Goal: Information Seeking & Learning: Find specific fact

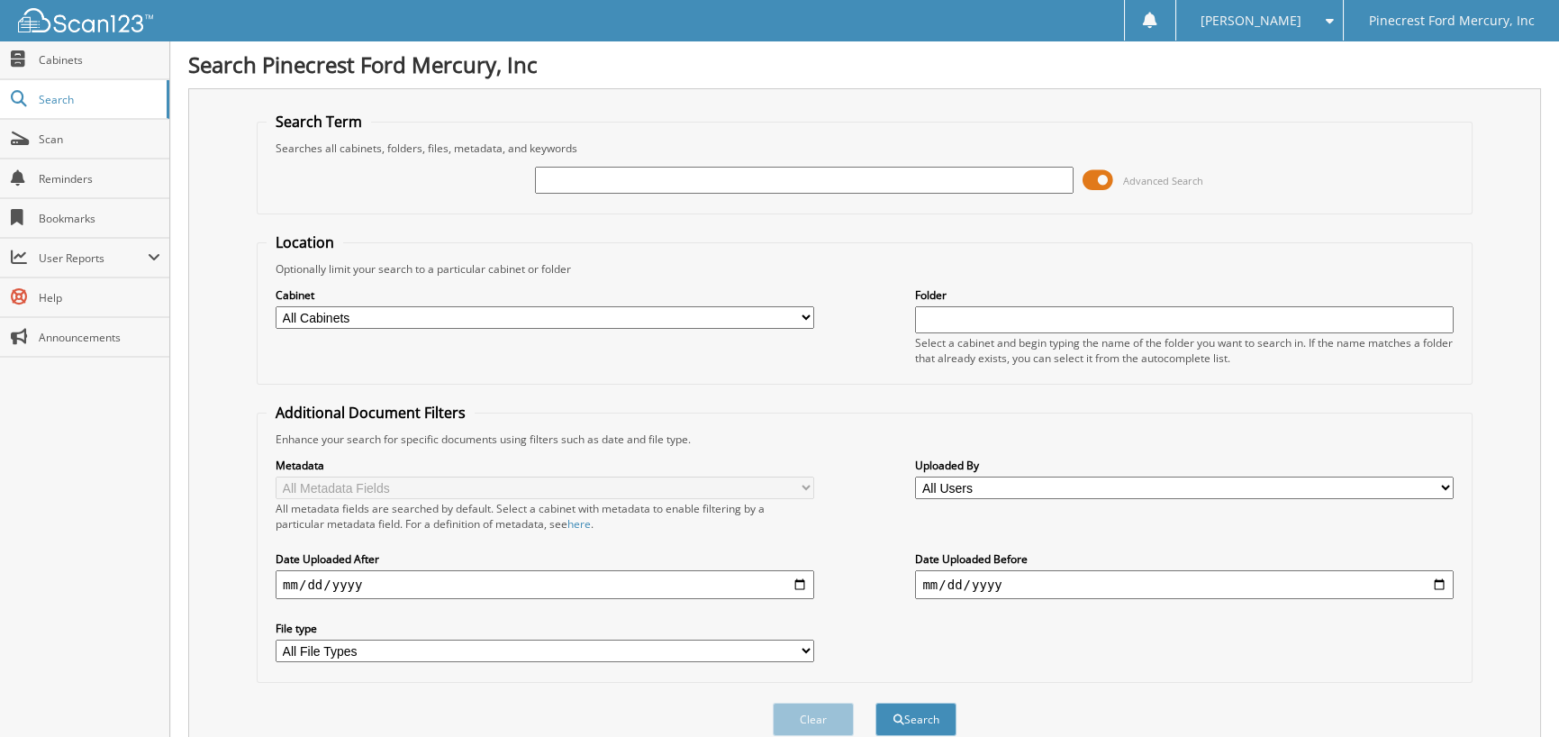
click at [720, 180] on input "text" at bounding box center [804, 180] width 539 height 27
type input "51084"
click at [876, 703] on button "Search" at bounding box center [916, 719] width 81 height 33
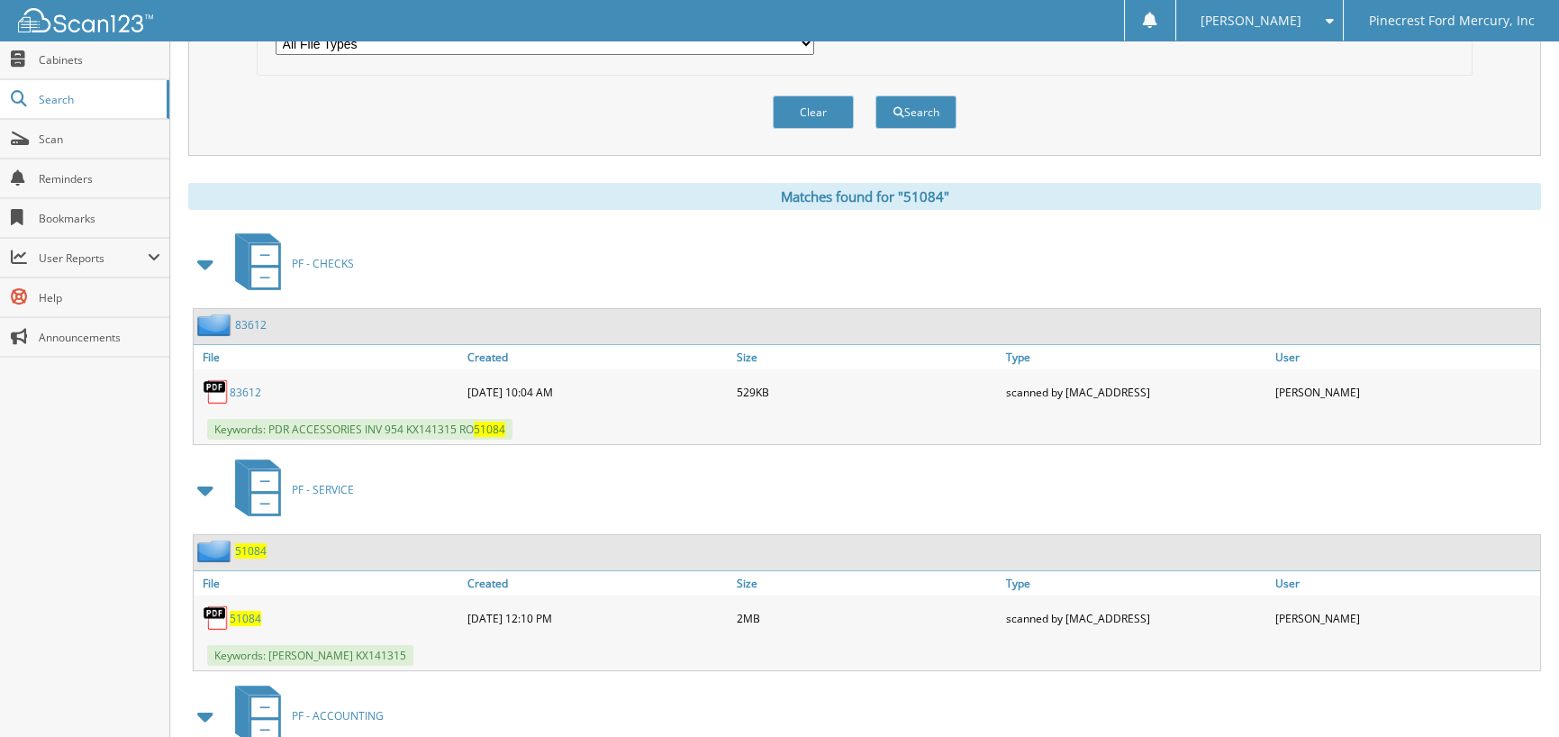
scroll to position [721, 0]
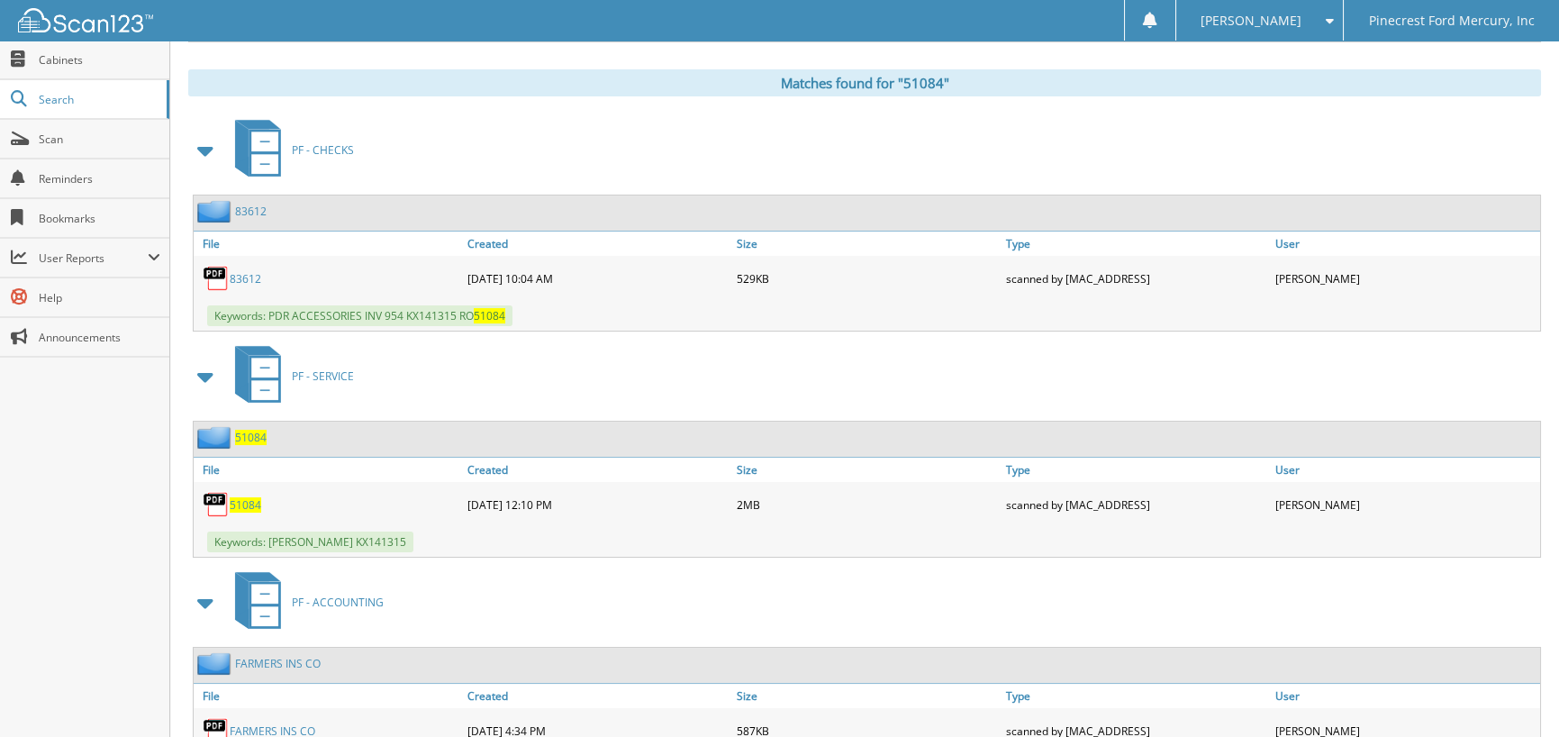
click at [239, 497] on span "51084" at bounding box center [246, 504] width 32 height 15
click at [50, 258] on span "User Reports" at bounding box center [93, 257] width 109 height 15
click at [60, 334] on span "All Recent Activity" at bounding box center [94, 336] width 132 height 16
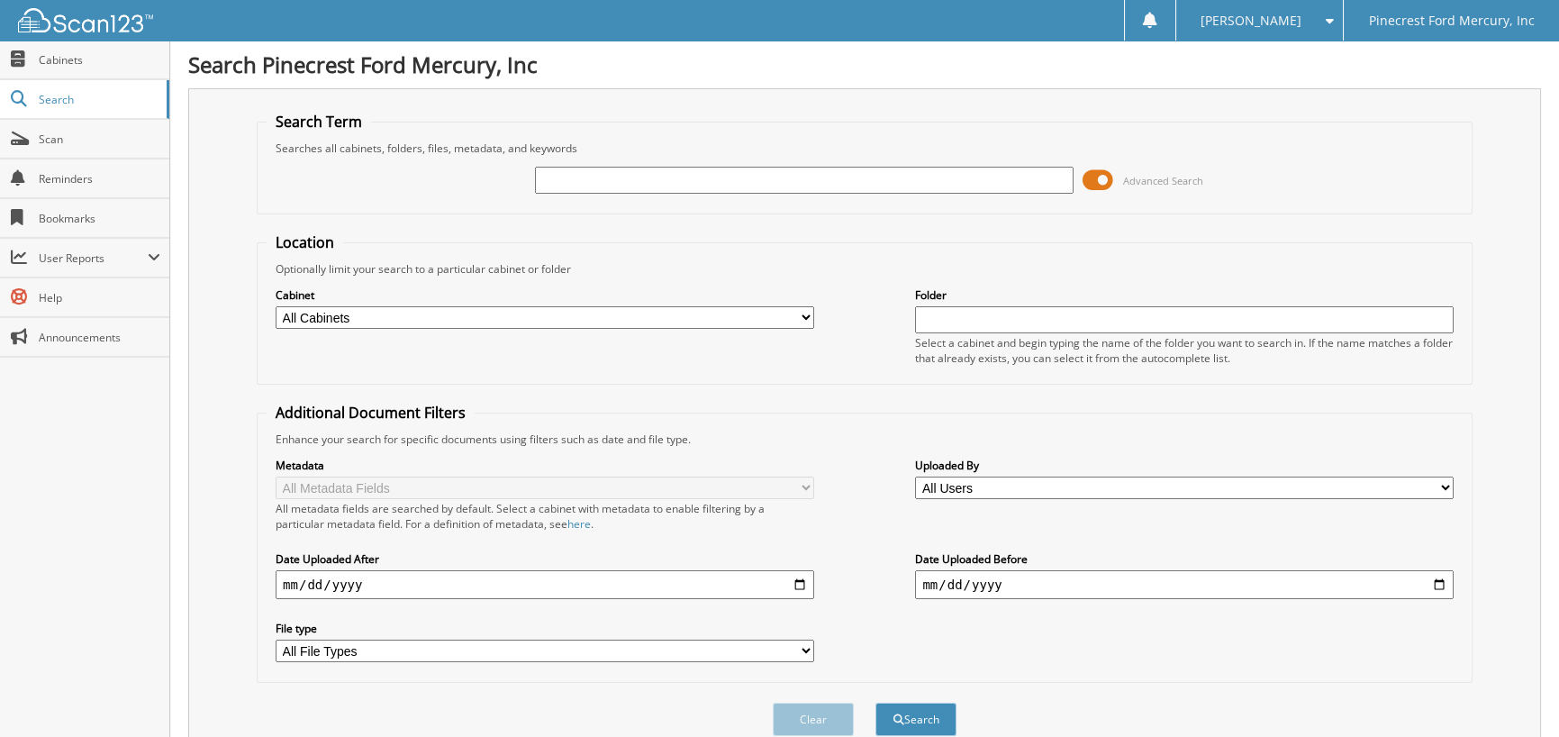
click at [576, 180] on input "text" at bounding box center [804, 180] width 539 height 27
type input "51290"
click at [876, 703] on button "Search" at bounding box center [916, 719] width 81 height 33
drag, startPoint x: 465, startPoint y: 201, endPoint x: 397, endPoint y: 202, distance: 67.6
click at [398, 202] on div "51290 Advanced Search" at bounding box center [865, 180] width 1196 height 49
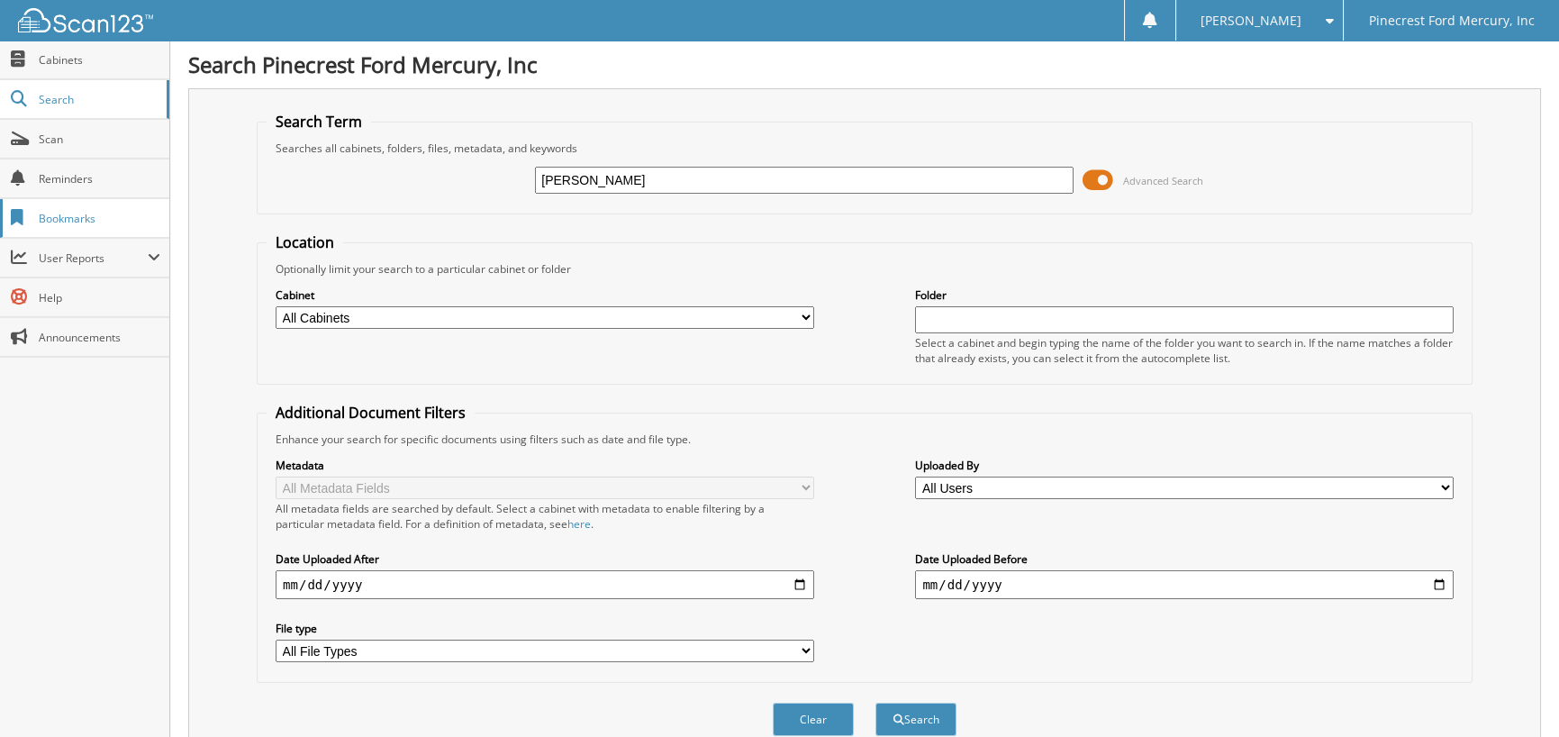
drag, startPoint x: 411, startPoint y: 197, endPoint x: 0, endPoint y: 208, distance: 410.9
click at [0, 208] on body "Verna M. Settings Logout Pinecrest Ford Mercury, Inc Close Cabinets Search Scan…" at bounding box center [779, 626] width 1559 height 1252
type input "83620"
click at [876, 703] on button "Search" at bounding box center [916, 719] width 81 height 33
click at [590, 173] on input "83620" at bounding box center [804, 180] width 539 height 27
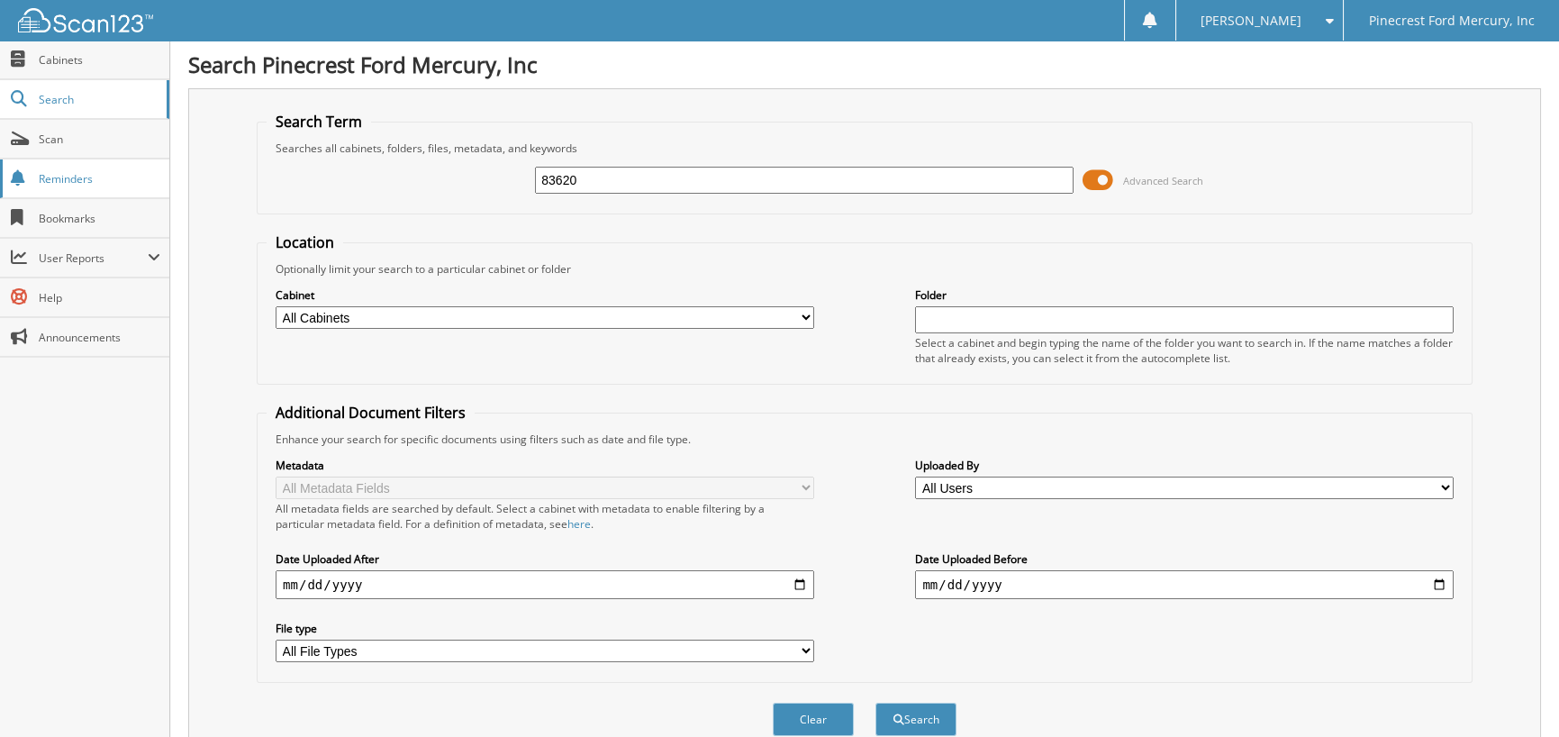
drag, startPoint x: 590, startPoint y: 173, endPoint x: 0, endPoint y: 192, distance: 590.3
click at [15, 200] on body "Verna M. Settings Logout Pinecrest Ford Mercury, Inc Close Cabinets Search Scan…" at bounding box center [779, 590] width 1559 height 1181
type input "53537"
click at [876, 703] on button "Search" at bounding box center [916, 719] width 81 height 33
drag, startPoint x: 605, startPoint y: 178, endPoint x: 264, endPoint y: 259, distance: 350.7
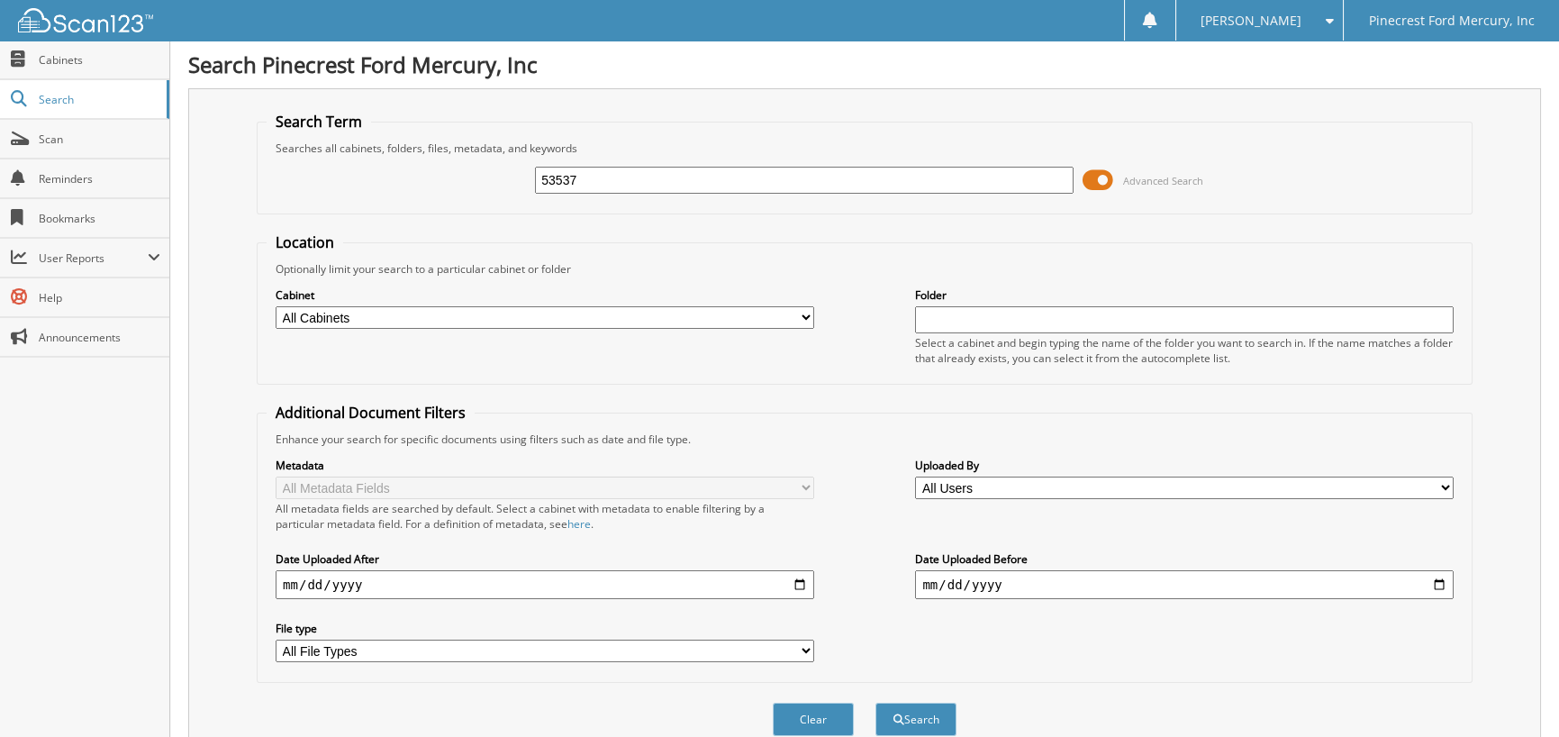
click at [273, 255] on form "Search Term Searches all cabinets, folders, files, metadata, and keywords 53537…" at bounding box center [865, 434] width 1216 height 644
type input "83537"
click at [876, 703] on button "Search" at bounding box center [916, 719] width 81 height 33
click at [620, 186] on input "83537" at bounding box center [804, 180] width 539 height 27
type input "83538"
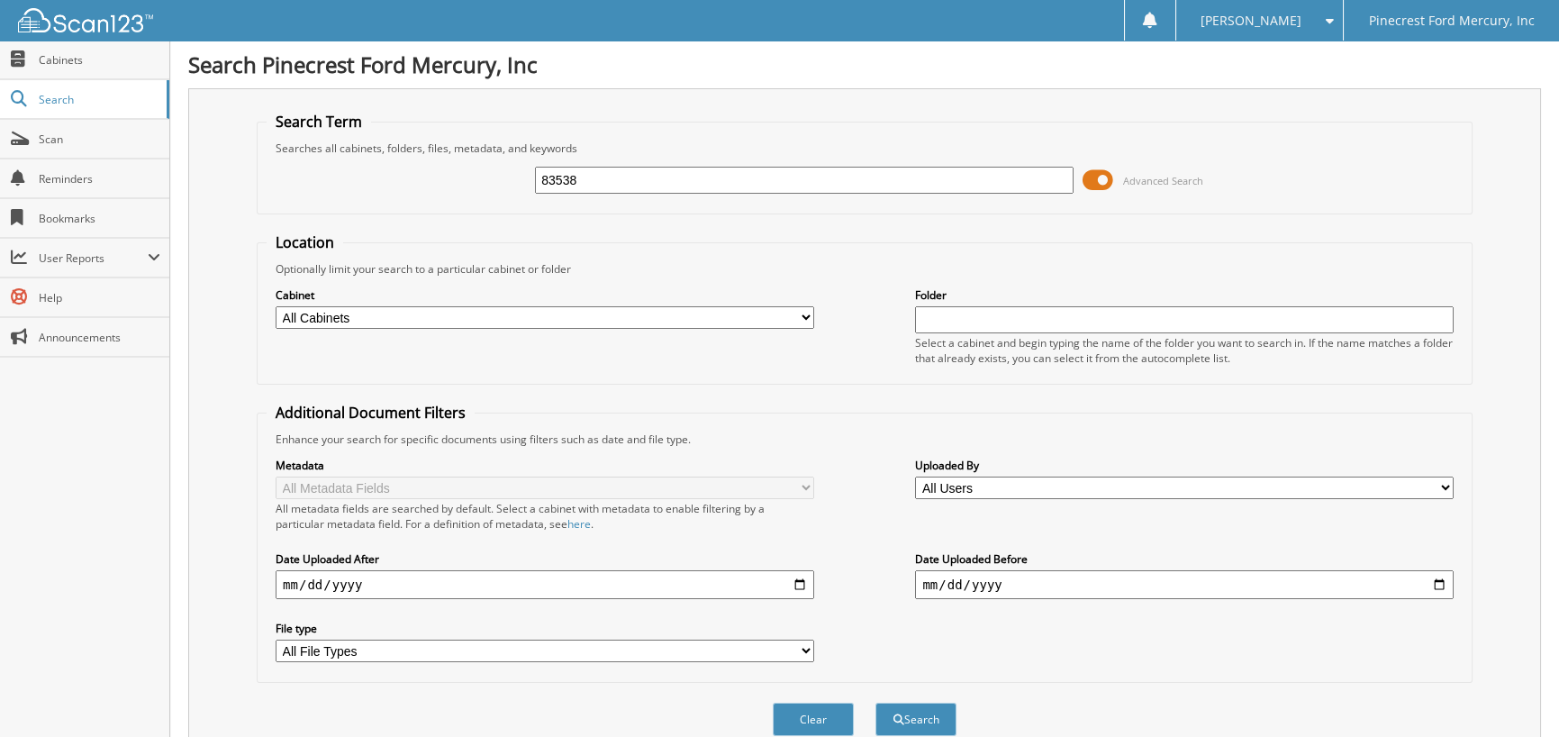
click at [876, 703] on button "Search" at bounding box center [916, 719] width 81 height 33
click at [615, 190] on input "83538" at bounding box center [804, 180] width 539 height 27
type input "83591"
click at [876, 703] on button "Search" at bounding box center [916, 719] width 81 height 33
drag, startPoint x: 572, startPoint y: 179, endPoint x: 448, endPoint y: 195, distance: 125.2
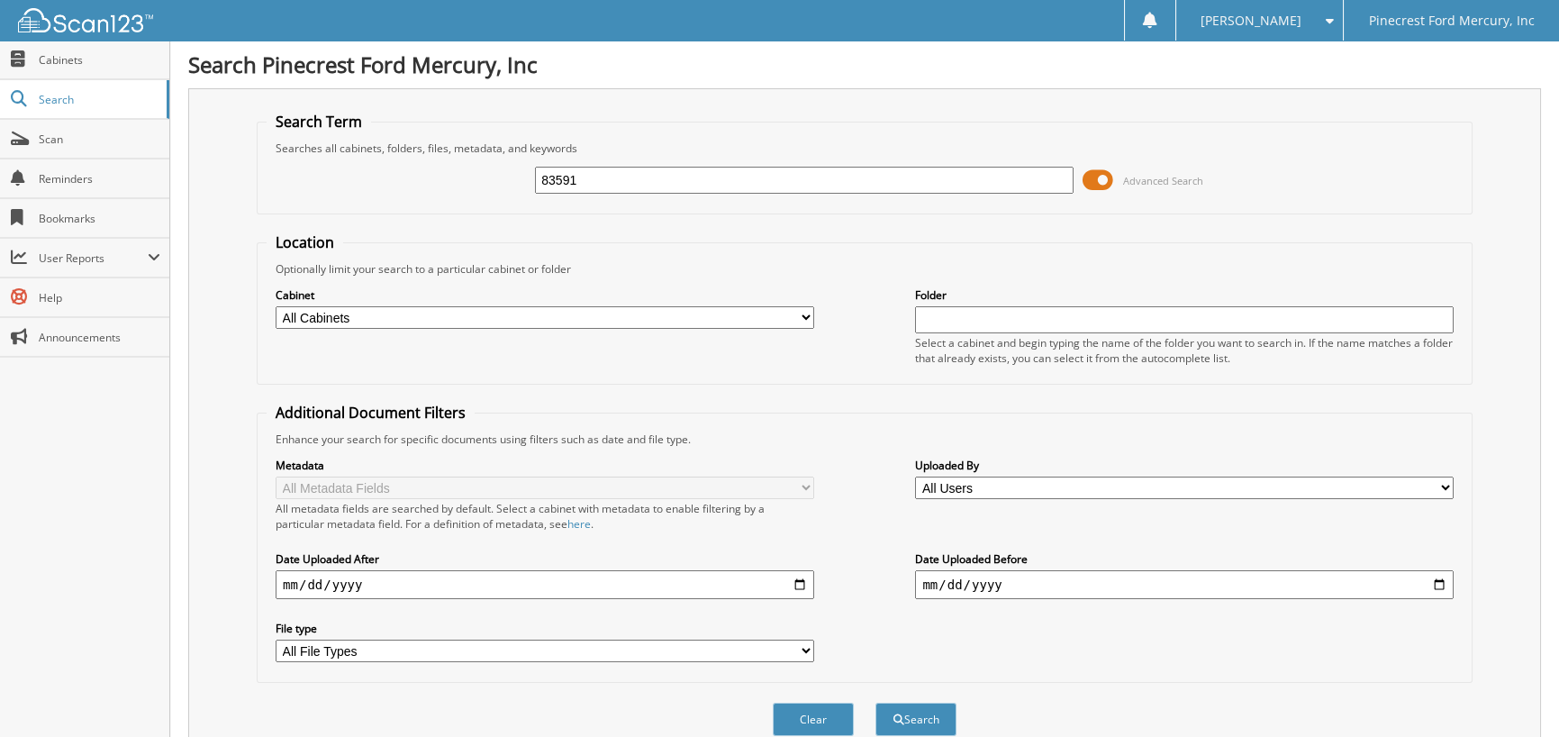
click at [449, 195] on div "83591 Advanced Search" at bounding box center [865, 180] width 1196 height 49
drag, startPoint x: 516, startPoint y: 179, endPoint x: 360, endPoint y: 200, distance: 157.2
click at [360, 199] on div "83591 Advanced Search" at bounding box center [865, 180] width 1196 height 49
type input "50948"
click at [876, 703] on button "Search" at bounding box center [916, 719] width 81 height 33
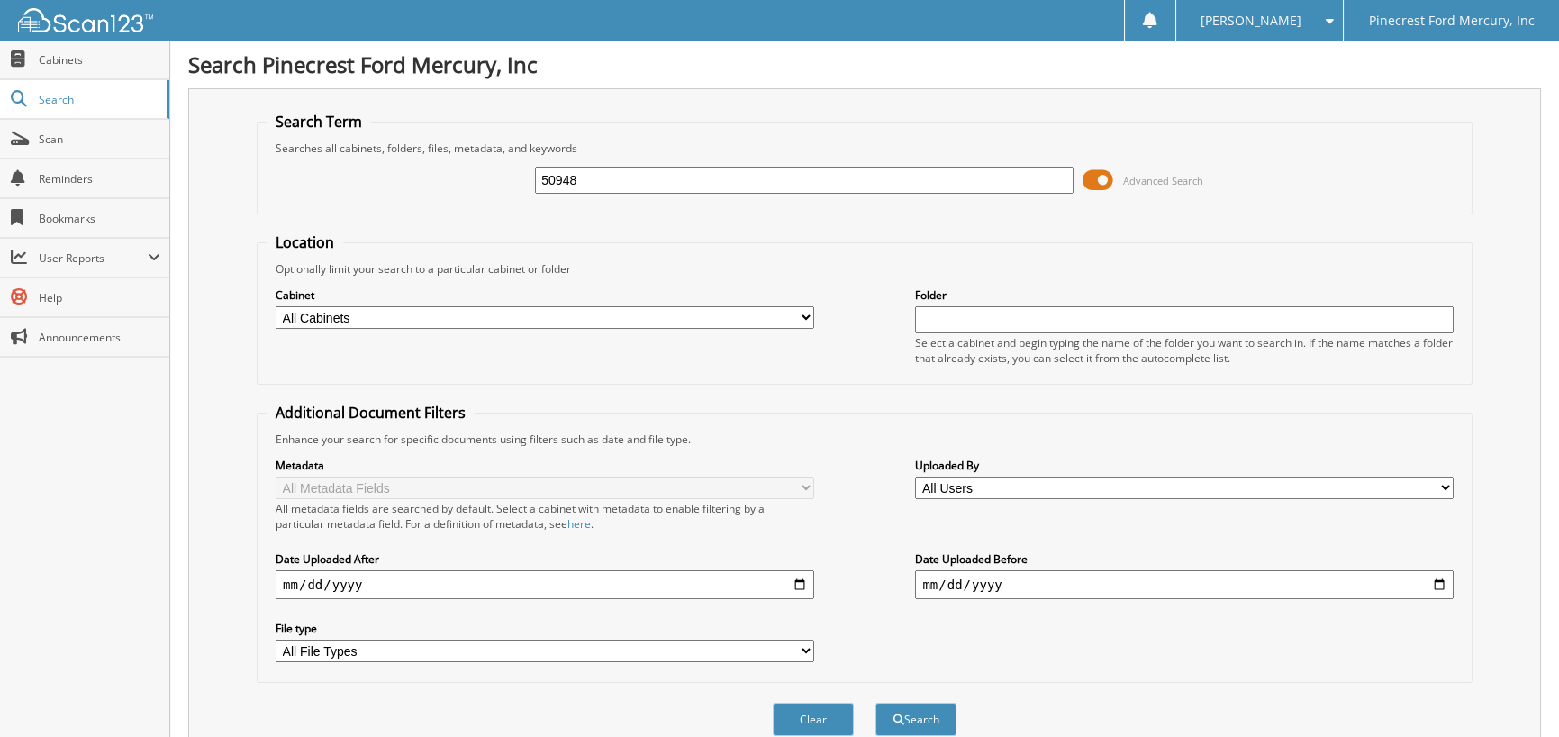
drag, startPoint x: 470, startPoint y: 190, endPoint x: 191, endPoint y: 184, distance: 279.3
click at [192, 184] on div "Search Term Searches all cabinets, folders, files, metadata, and keywords 50948…" at bounding box center [864, 425] width 1353 height 675
type input "51102"
click at [876, 703] on button "Search" at bounding box center [916, 719] width 81 height 33
drag, startPoint x: 605, startPoint y: 179, endPoint x: 468, endPoint y: 206, distance: 139.6
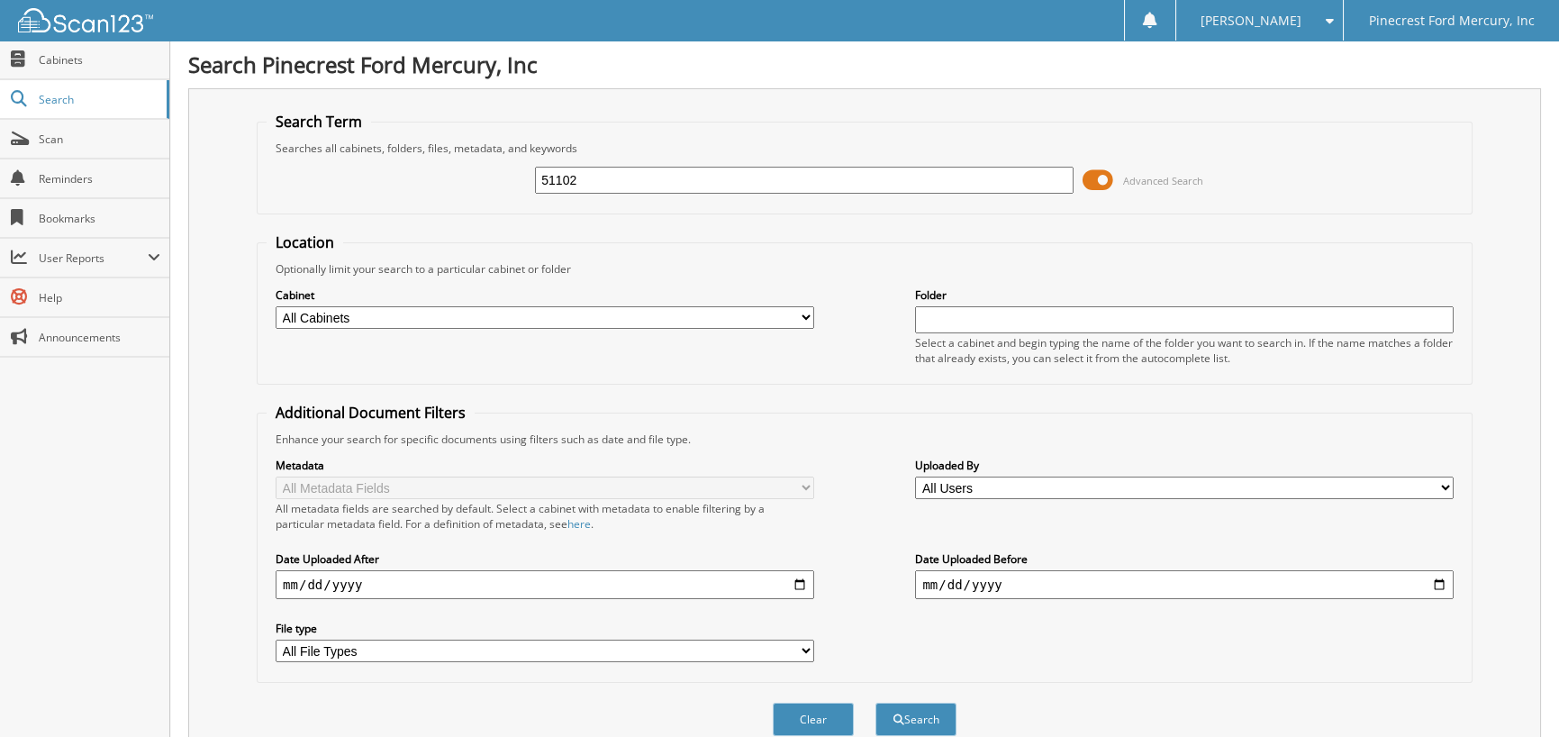
click at [468, 206] on fieldset "Search Term Searches all cabinets, folders, files, metadata, and keywords 51102…" at bounding box center [865, 163] width 1216 height 103
type input "51226"
click at [876, 703] on button "Search" at bounding box center [916, 719] width 81 height 33
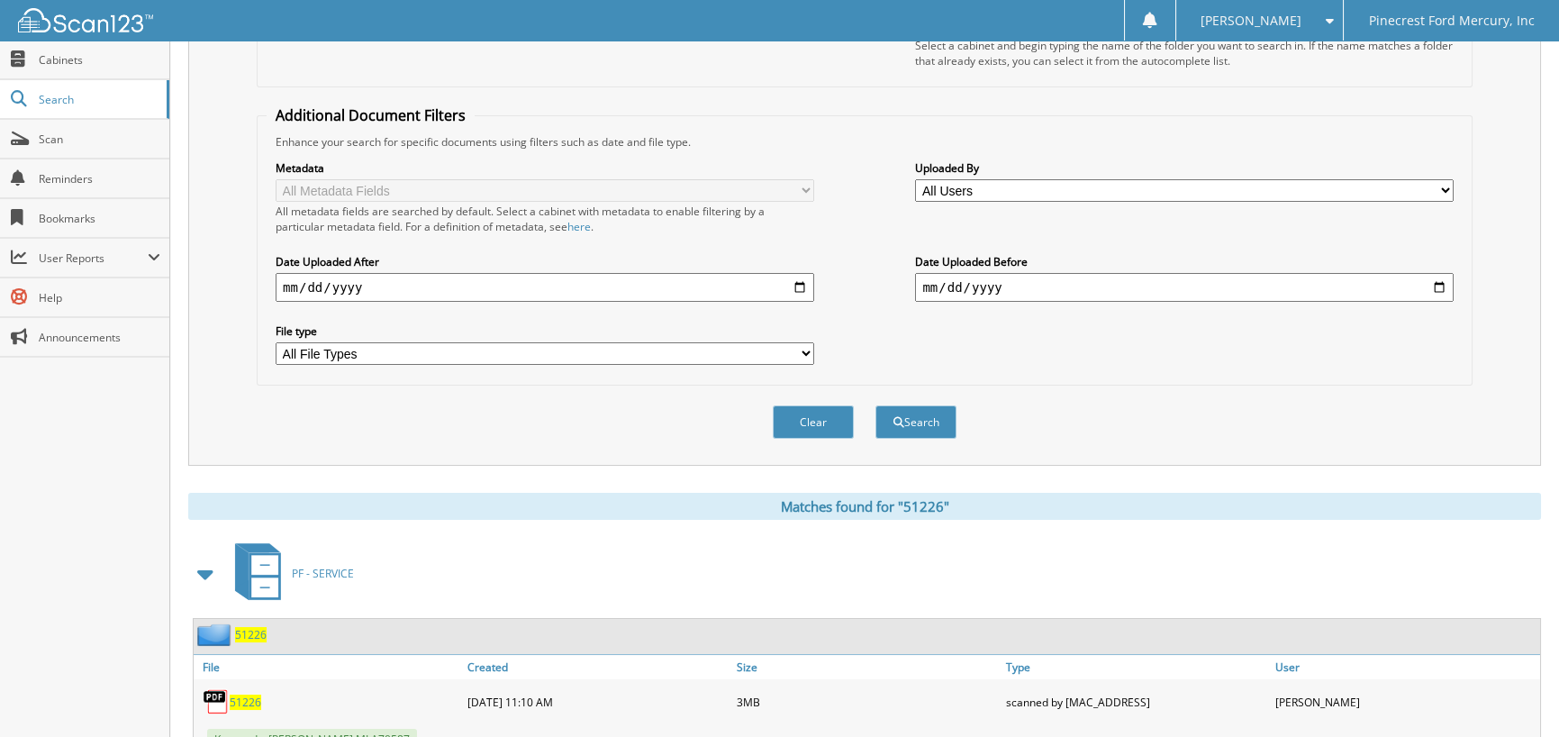
scroll to position [358, 0]
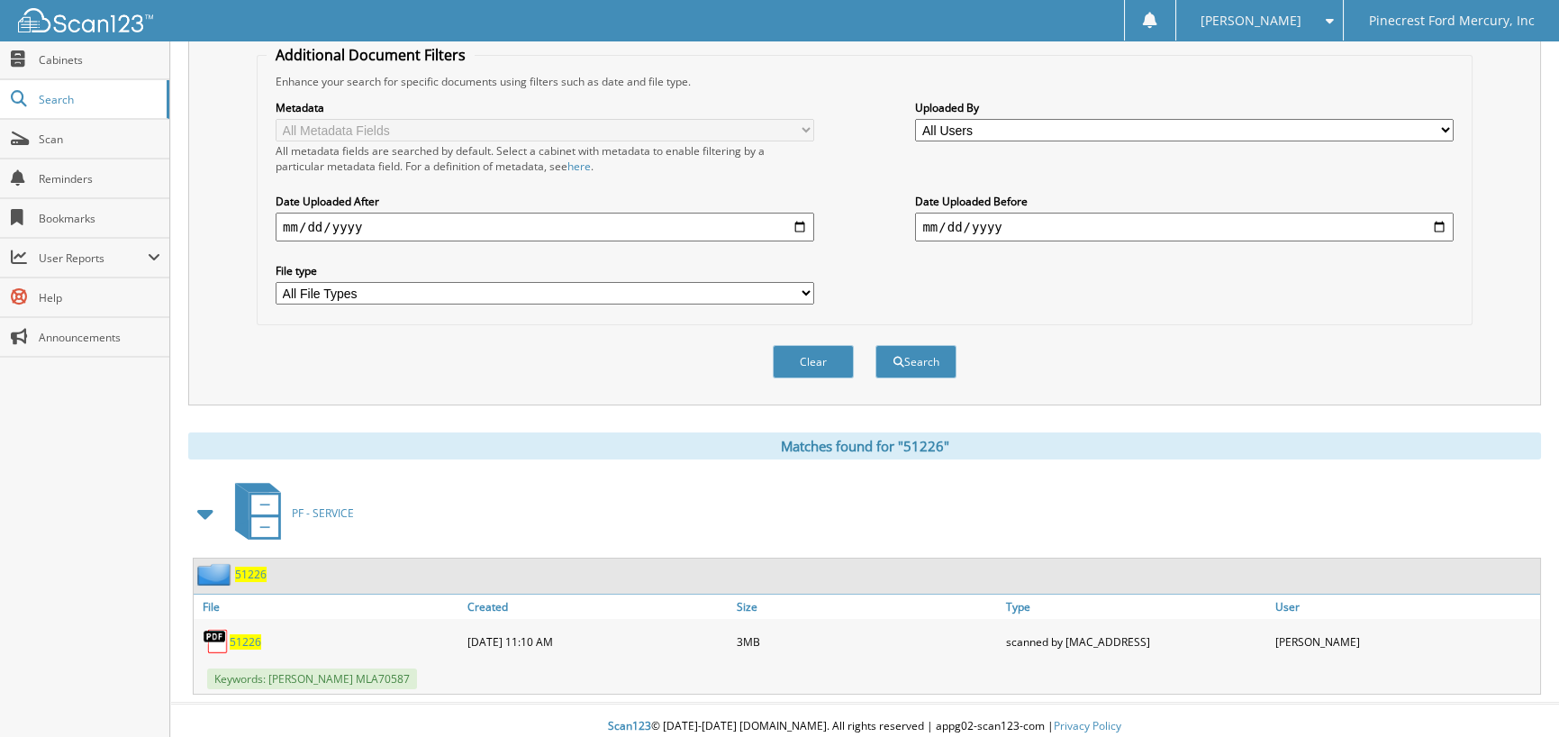
drag, startPoint x: 812, startPoint y: 38, endPoint x: 1026, endPoint y: -109, distance: 259.8
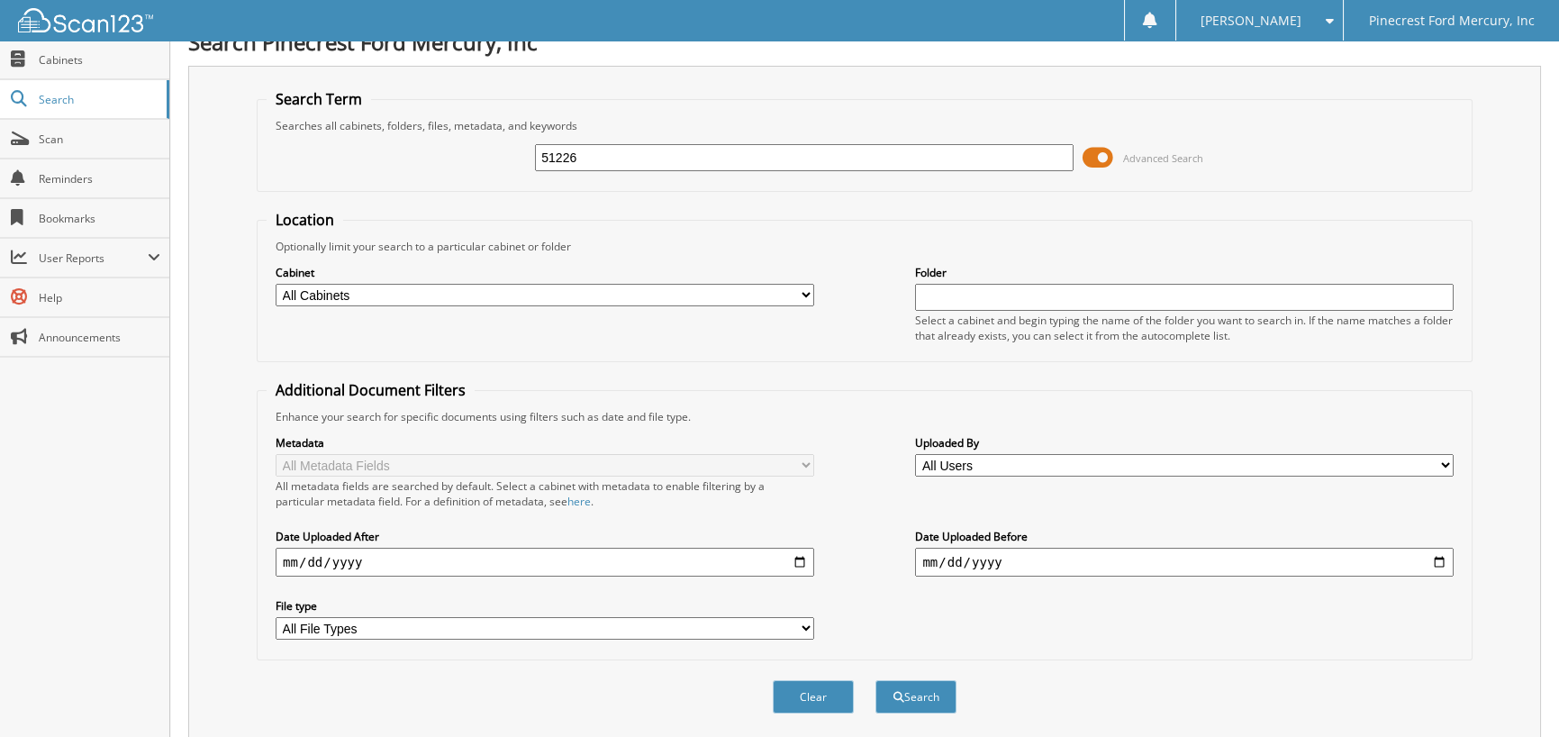
scroll to position [0, 0]
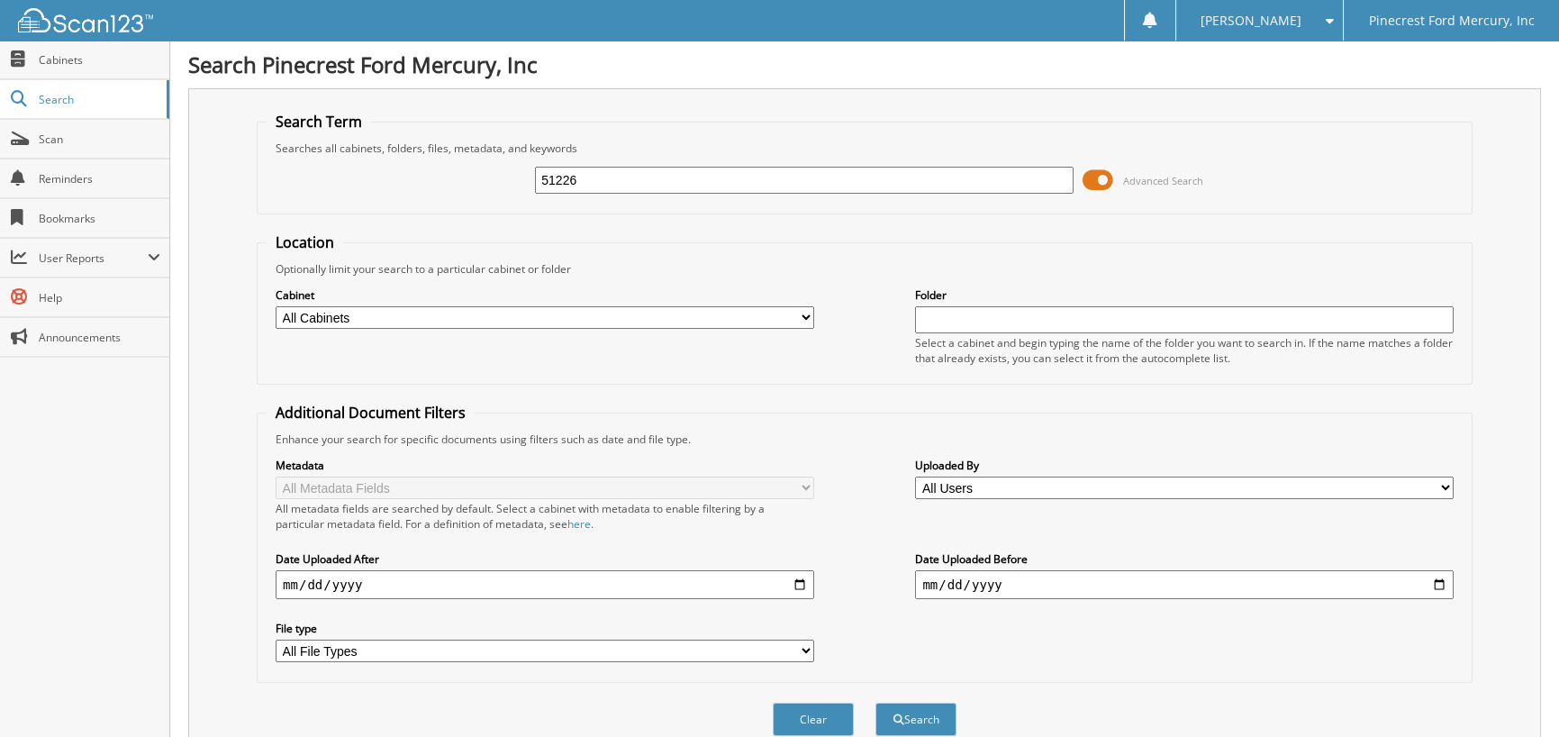
drag, startPoint x: 415, startPoint y: 197, endPoint x: 186, endPoint y: 197, distance: 228.8
click at [200, 197] on div "Search Term Searches all cabinets, folders, files, metadata, and keywords 51226…" at bounding box center [864, 425] width 1353 height 675
type input "51253"
click at [876, 703] on button "Search" at bounding box center [916, 719] width 81 height 33
click at [588, 180] on input "51253" at bounding box center [804, 180] width 539 height 27
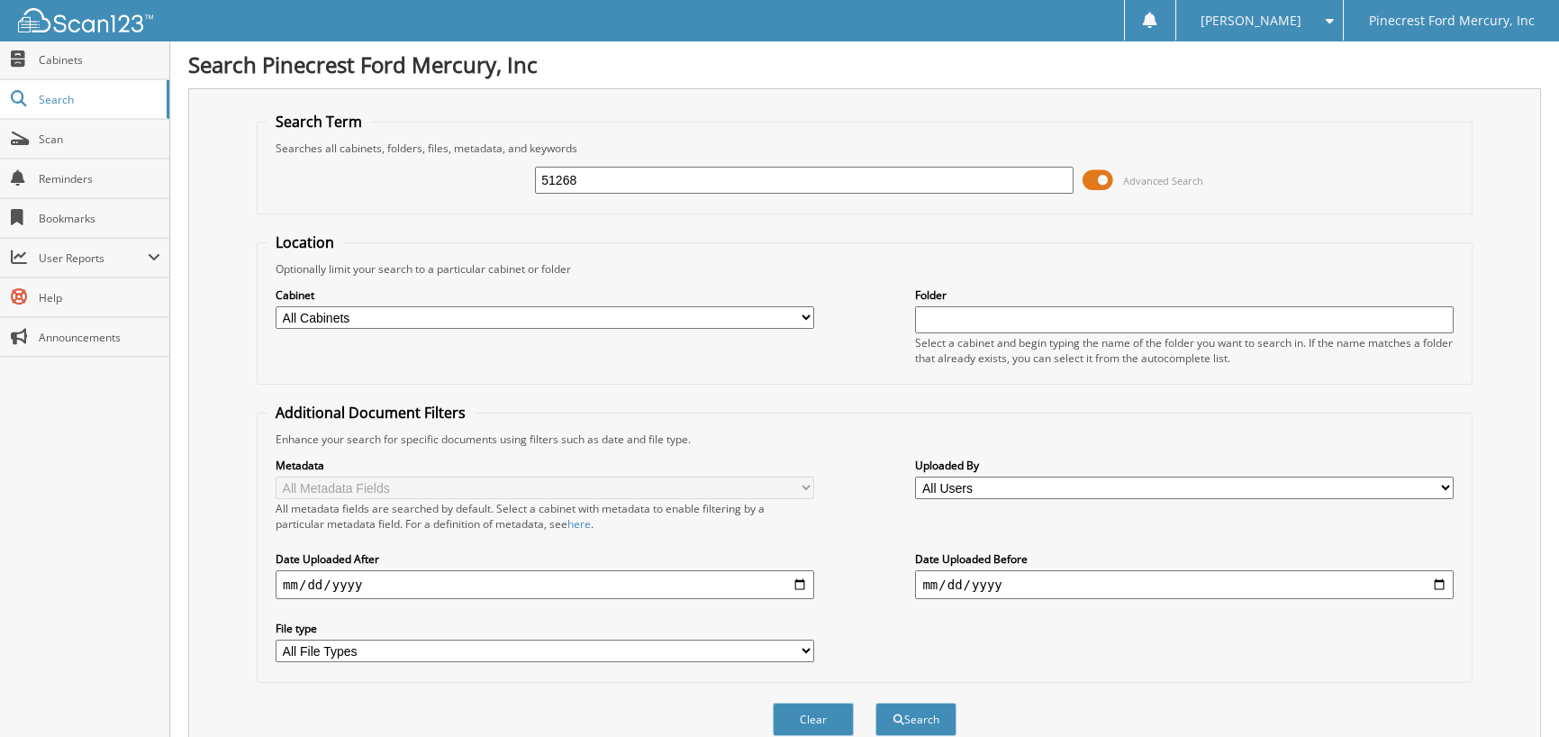
type input "51268"
click at [876, 703] on button "Search" at bounding box center [916, 719] width 81 height 33
click at [589, 165] on div "51268" at bounding box center [804, 180] width 539 height 31
click at [592, 185] on input "51268" at bounding box center [804, 180] width 539 height 27
type input "51276"
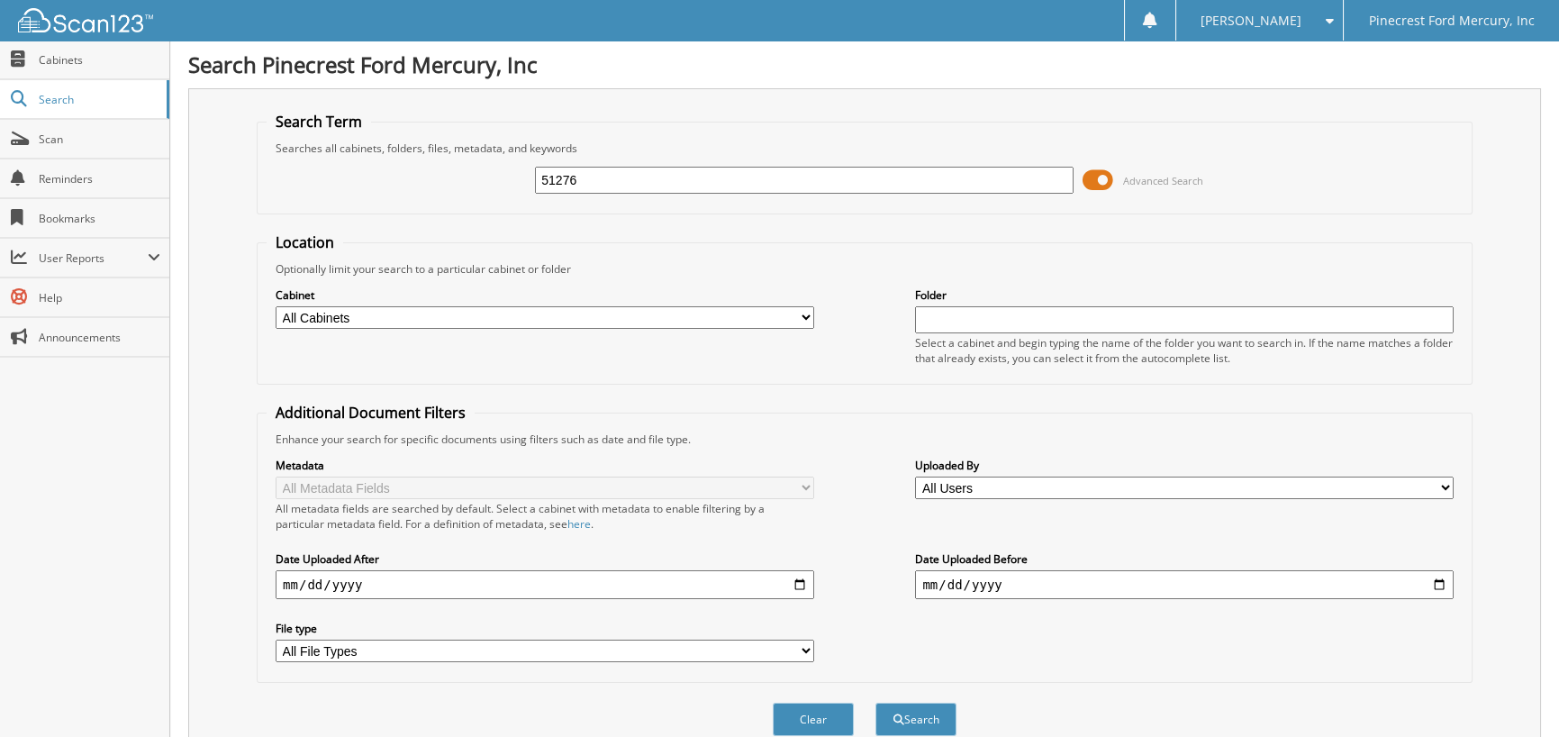
click at [876, 703] on button "Search" at bounding box center [916, 719] width 81 height 33
click at [576, 170] on input "51276" at bounding box center [804, 180] width 539 height 27
type input "51283"
click at [876, 703] on button "Search" at bounding box center [916, 719] width 81 height 33
click at [584, 178] on input "51283" at bounding box center [804, 180] width 539 height 27
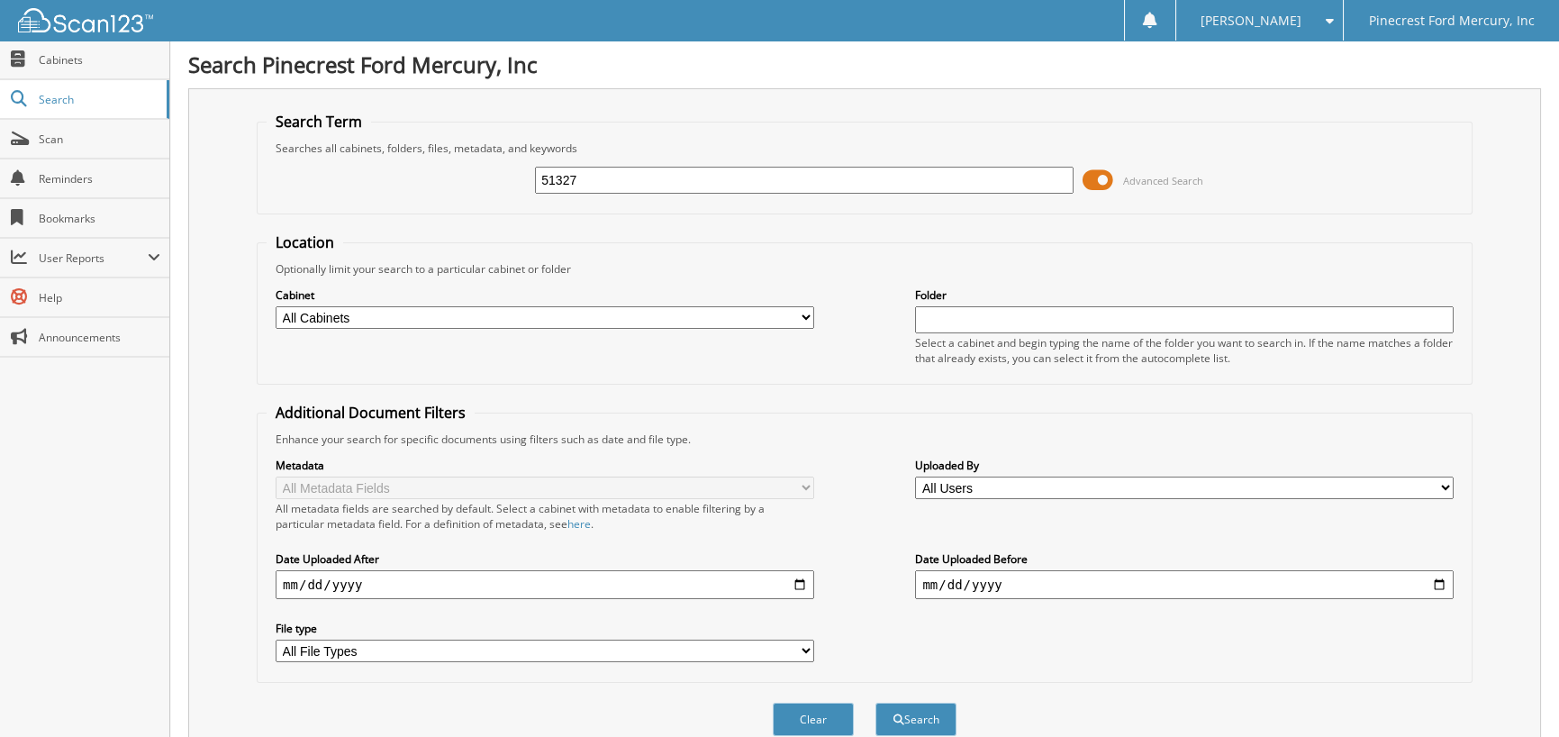
type input "51327"
click at [876, 703] on button "Search" at bounding box center [916, 719] width 81 height 33
click at [611, 177] on input "51327" at bounding box center [804, 180] width 539 height 27
type input "51385"
click at [876, 703] on button "Search" at bounding box center [916, 719] width 81 height 33
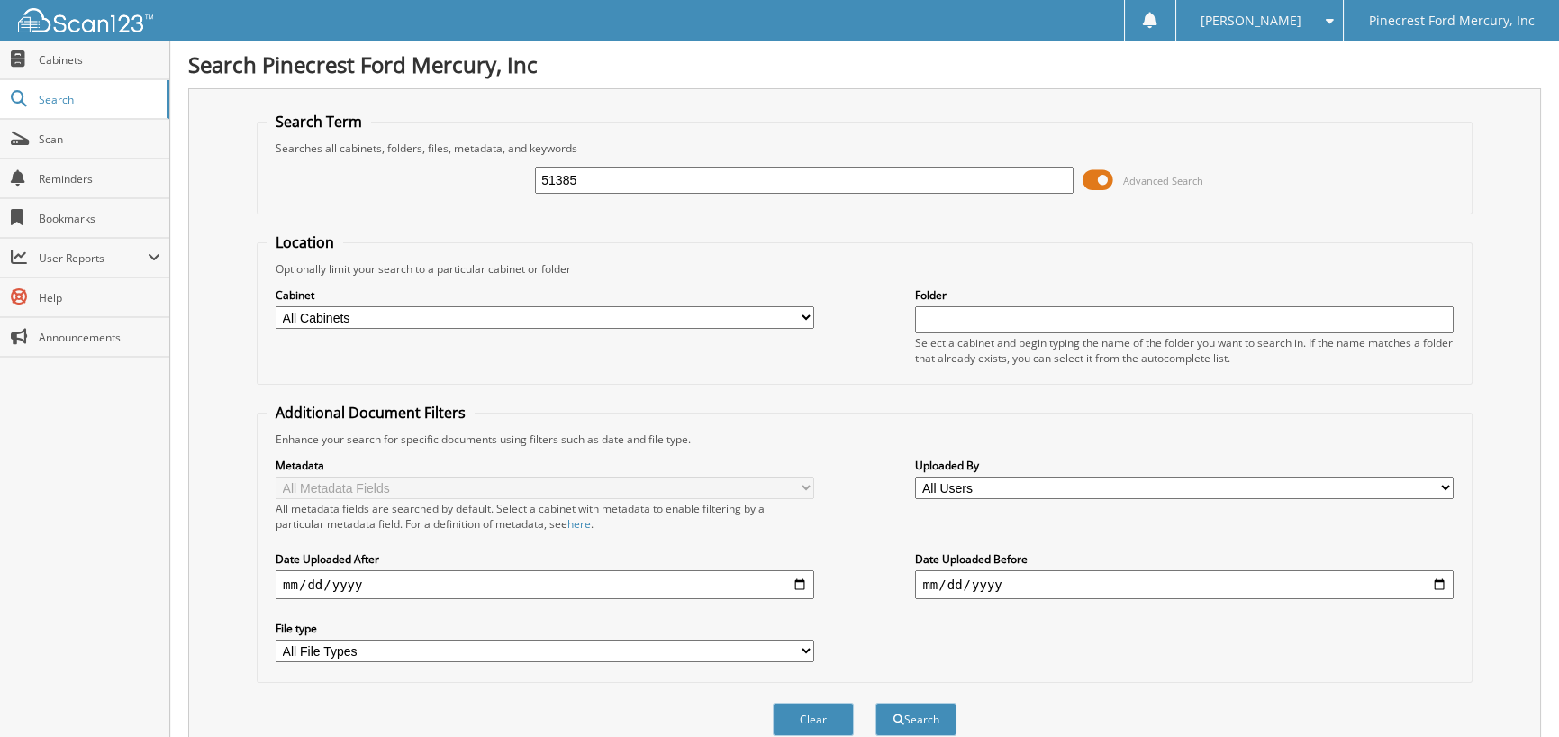
click at [609, 188] on input "51385" at bounding box center [804, 180] width 539 height 27
click at [876, 703] on button "Search" at bounding box center [916, 719] width 81 height 33
type input "51399+"
click at [604, 184] on input "51399" at bounding box center [804, 180] width 539 height 27
type input "51401"
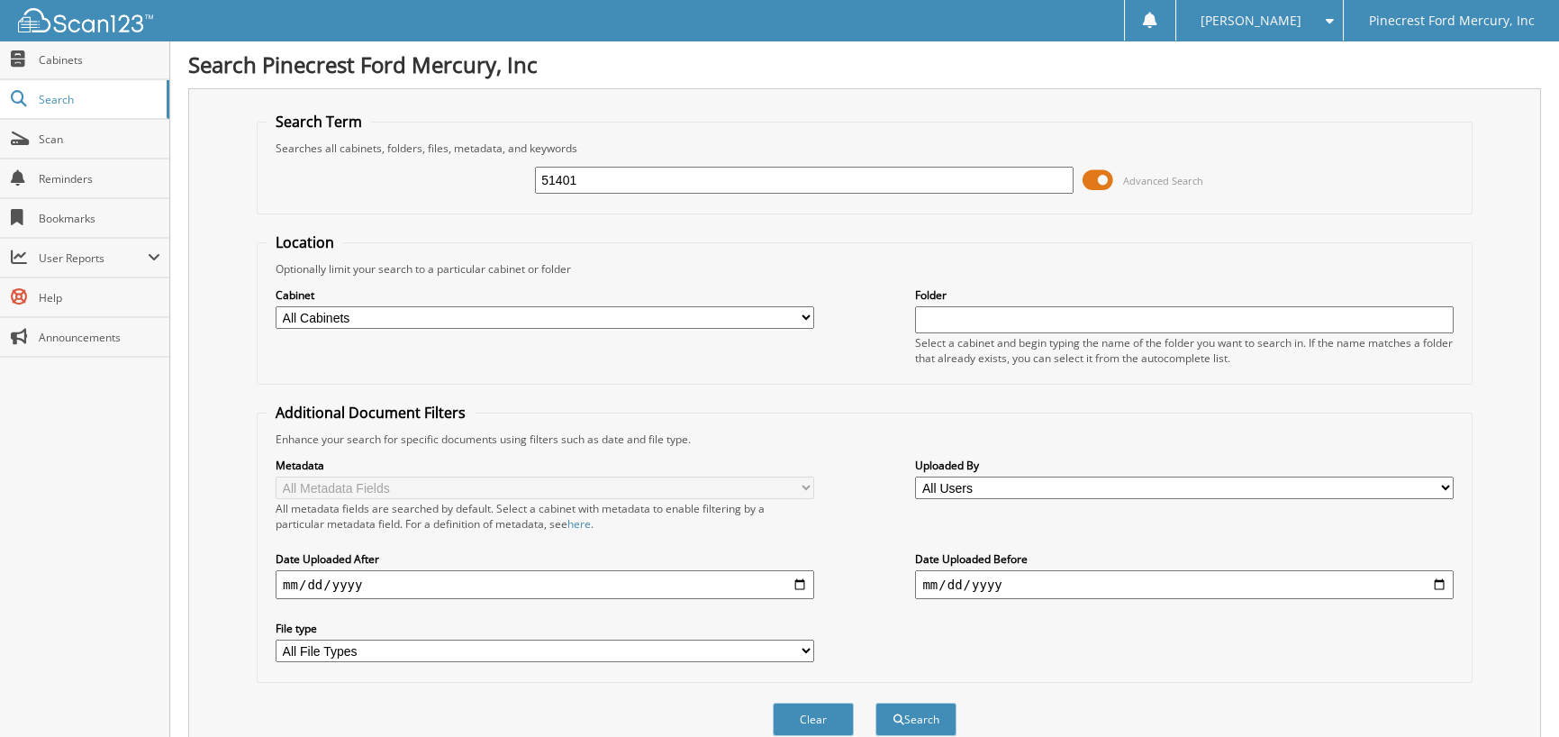
click at [876, 703] on button "Search" at bounding box center [916, 719] width 81 height 33
click at [612, 187] on input "51401" at bounding box center [804, 180] width 539 height 27
type input "51404"
click at [876, 703] on button "Search" at bounding box center [916, 719] width 81 height 33
click at [604, 179] on input "51404" at bounding box center [804, 180] width 539 height 27
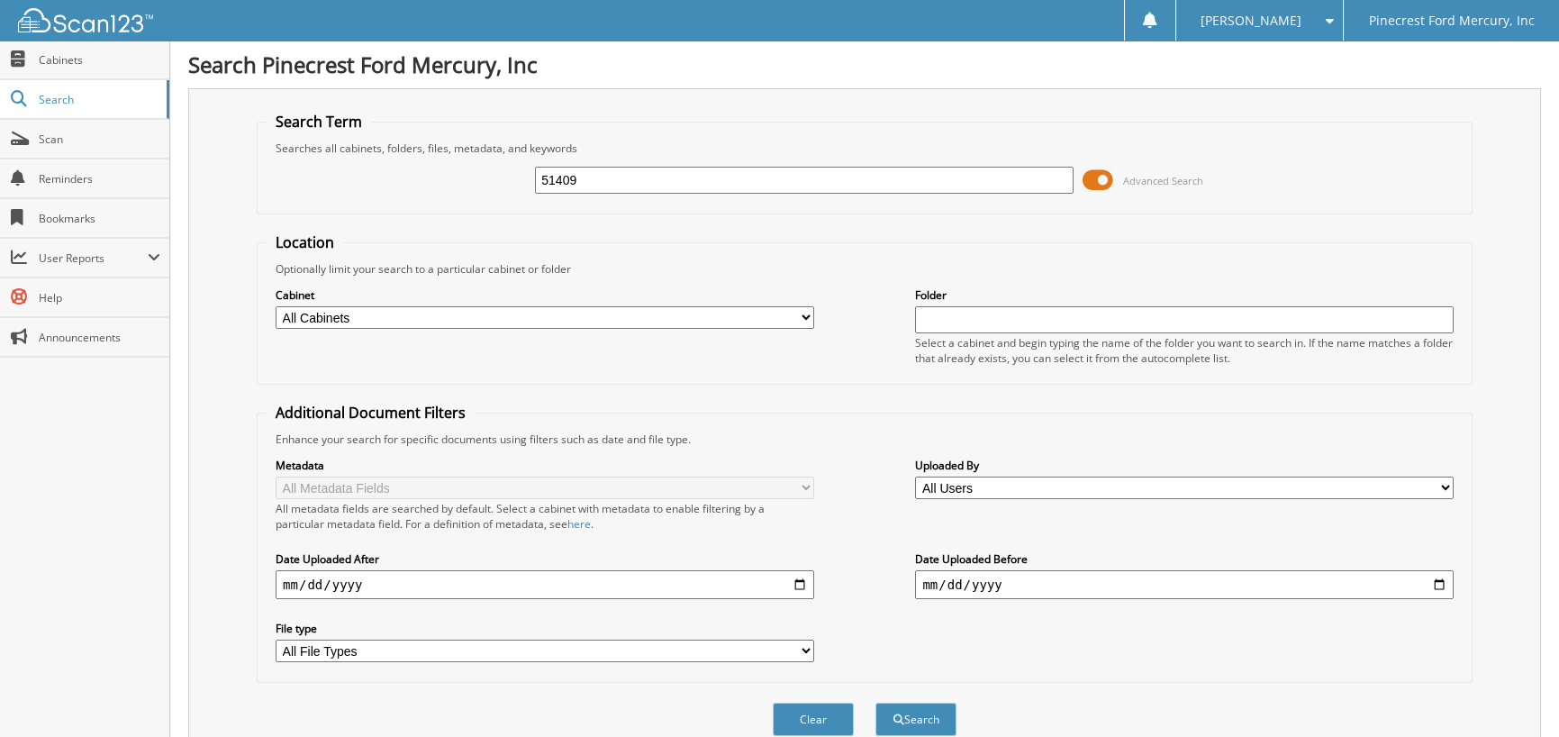
type input "51409"
click at [876, 703] on button "Search" at bounding box center [916, 719] width 81 height 33
click at [593, 178] on input "51409" at bounding box center [804, 180] width 539 height 27
type input "51410"
click at [876, 703] on button "Search" at bounding box center [916, 719] width 81 height 33
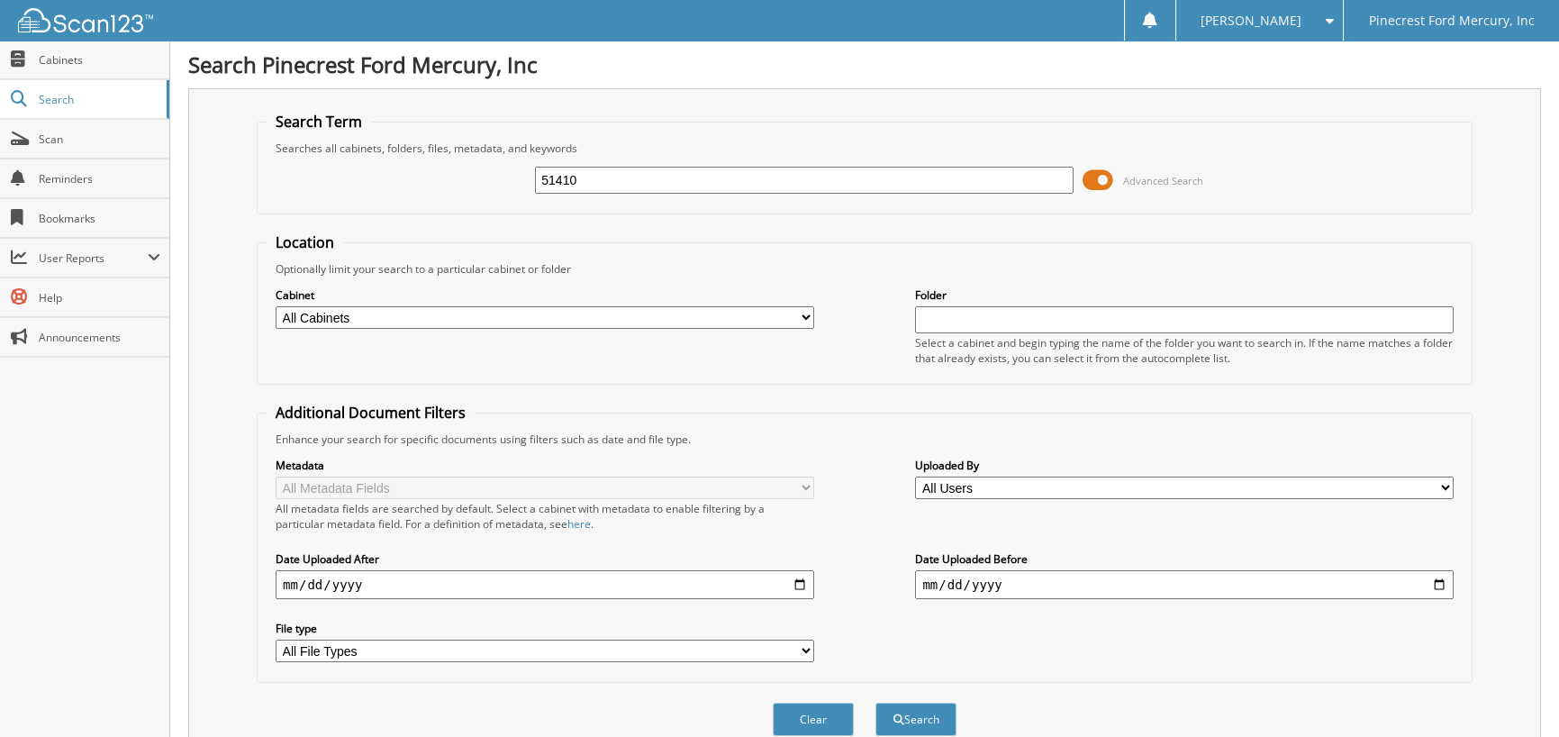
click at [576, 174] on input "51410" at bounding box center [804, 180] width 539 height 27
type input "51411"
click at [876, 703] on button "Search" at bounding box center [916, 719] width 81 height 33
click at [604, 175] on input "51411" at bounding box center [804, 180] width 539 height 27
type input "51415"
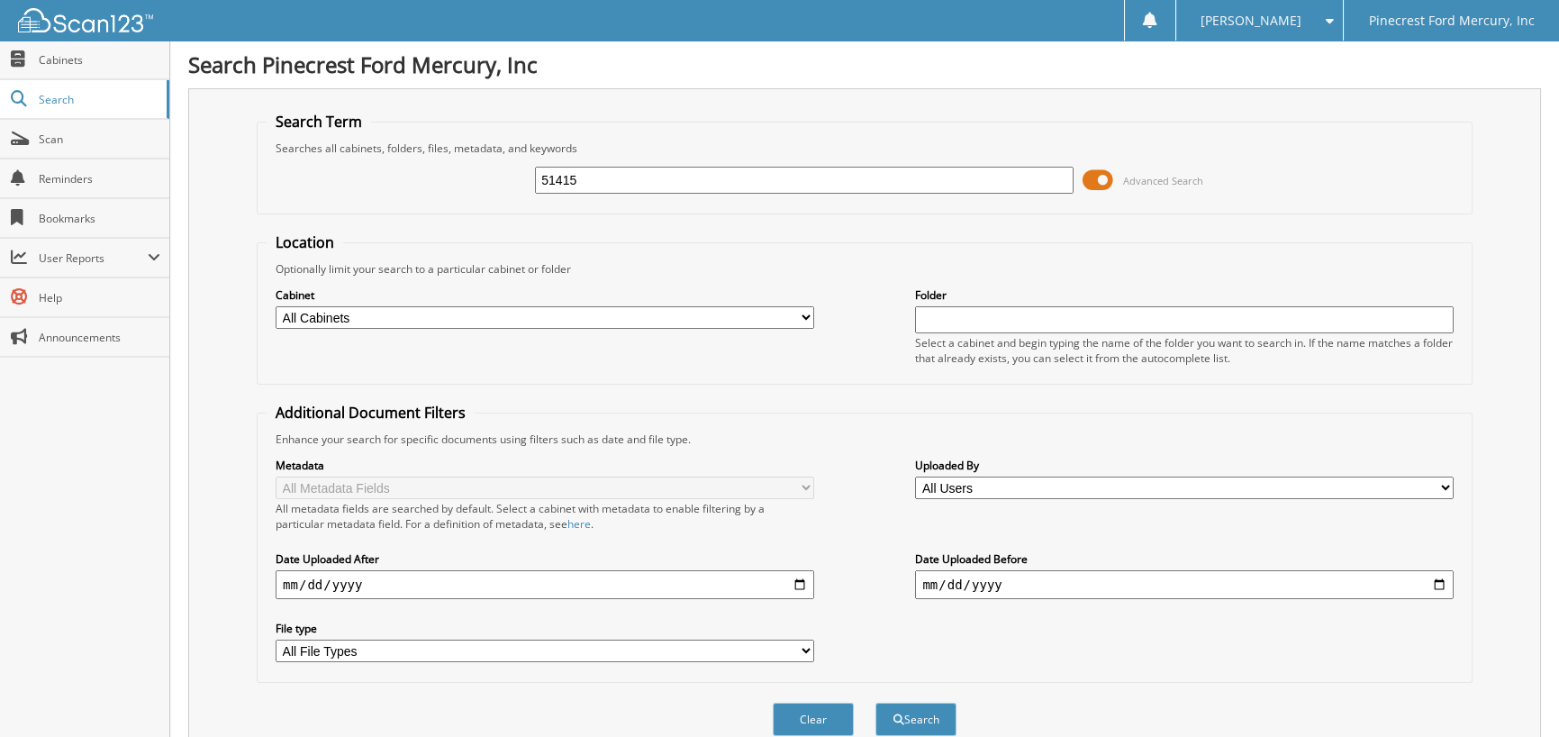
click at [876, 703] on button "Search" at bounding box center [916, 719] width 81 height 33
click at [596, 170] on input "51415" at bounding box center [804, 180] width 539 height 27
type input "51418"
click at [876, 703] on button "Search" at bounding box center [916, 719] width 81 height 33
drag, startPoint x: 802, startPoint y: 309, endPoint x: 737, endPoint y: 309, distance: 64.9
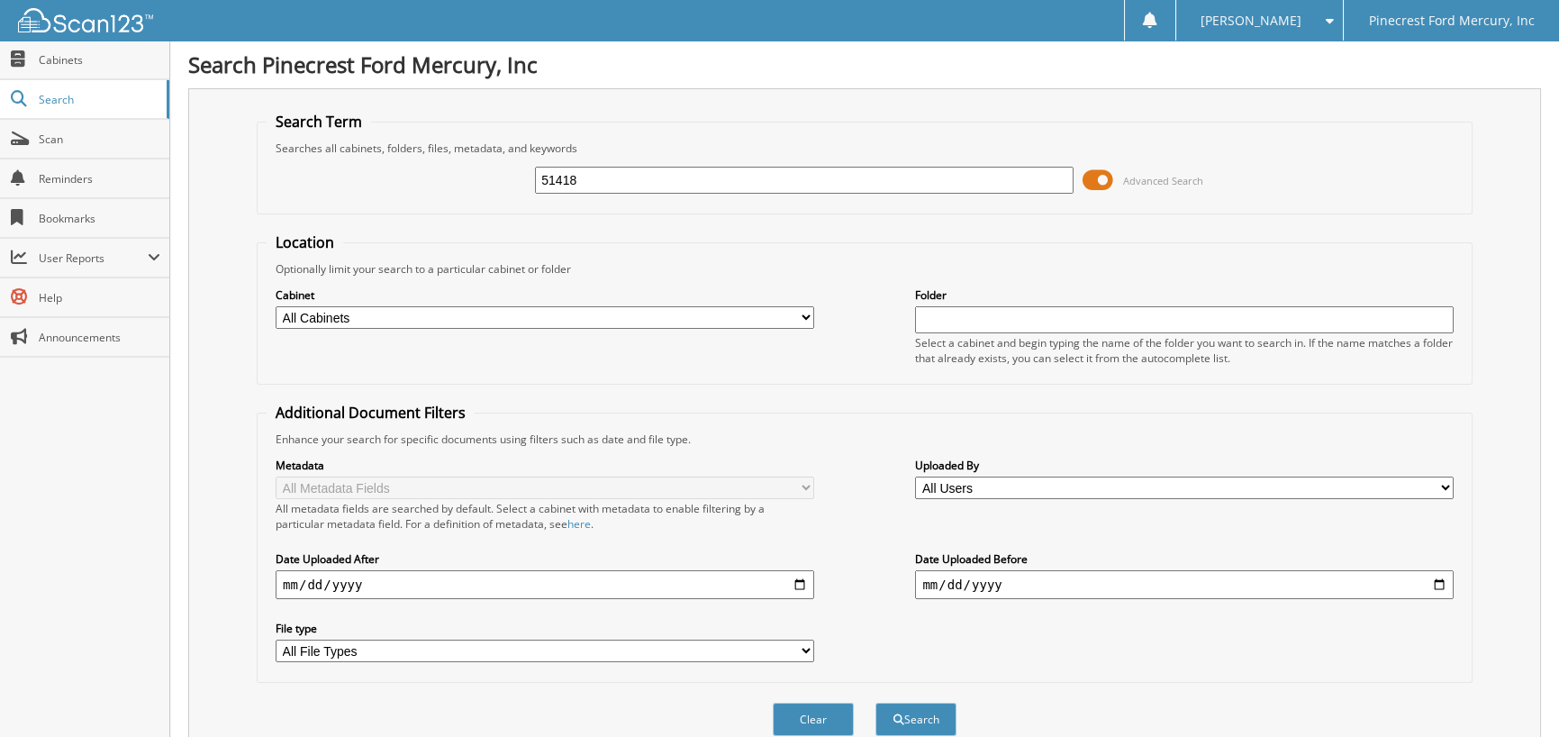
click at [801, 309] on select "All Cabinets PF - ACCOUNTING PF - BODY SHOP PF - CHECKS PF - FINANCE AND INSURA…" at bounding box center [545, 317] width 539 height 23
select select "11263"
click at [276, 306] on select "All Cabinets PF - ACCOUNTING PF - BODY SHOP PF - CHECKS PF - FINANCE AND INSURA…" at bounding box center [545, 317] width 539 height 23
click at [613, 185] on input "51418" at bounding box center [804, 180] width 539 height 27
type input "51419"
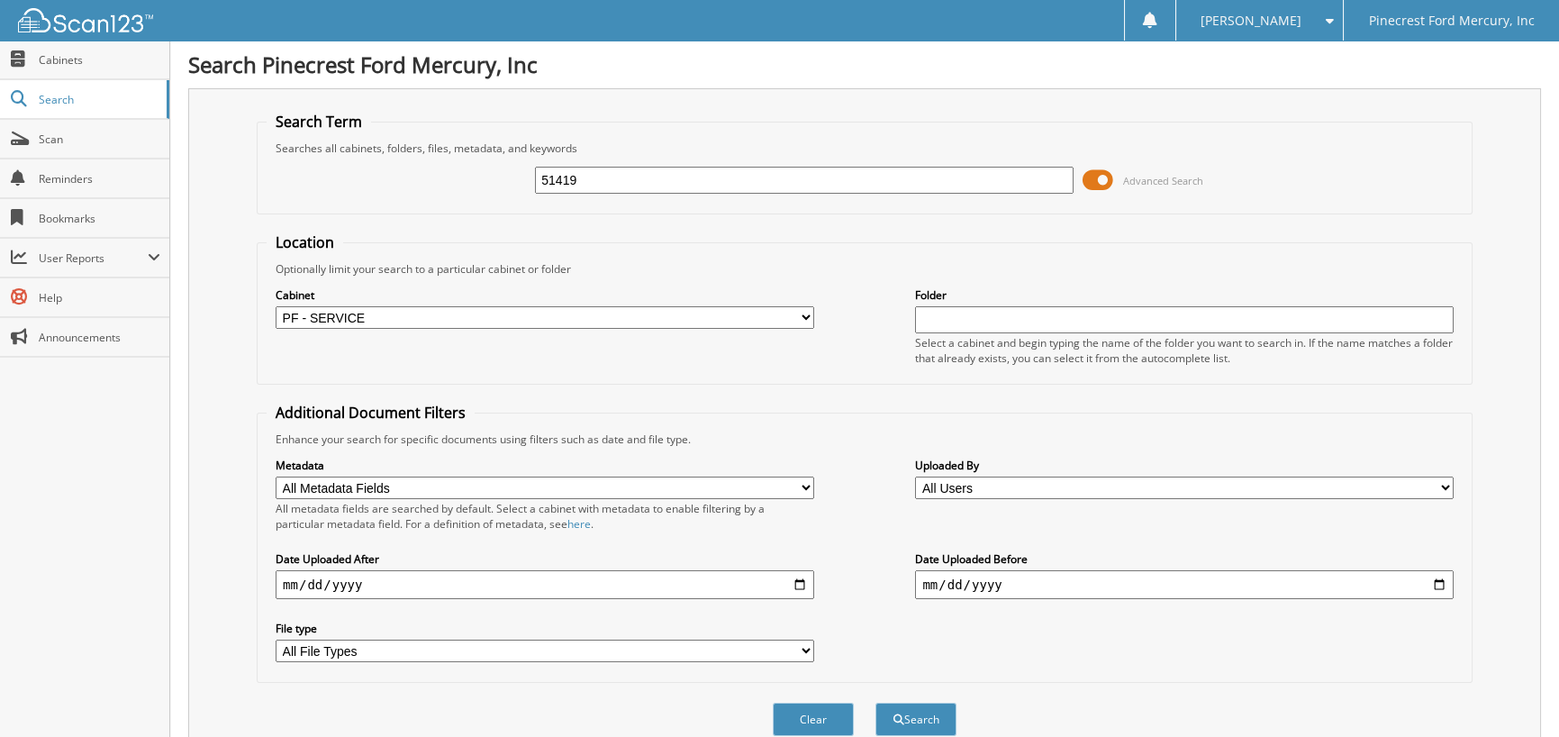
click at [876, 703] on button "Search" at bounding box center [916, 719] width 81 height 33
click at [601, 168] on input "51419" at bounding box center [804, 180] width 539 height 27
type input "51420"
click at [876, 703] on button "Search" at bounding box center [916, 719] width 81 height 33
click at [595, 178] on input "51420" at bounding box center [804, 180] width 539 height 27
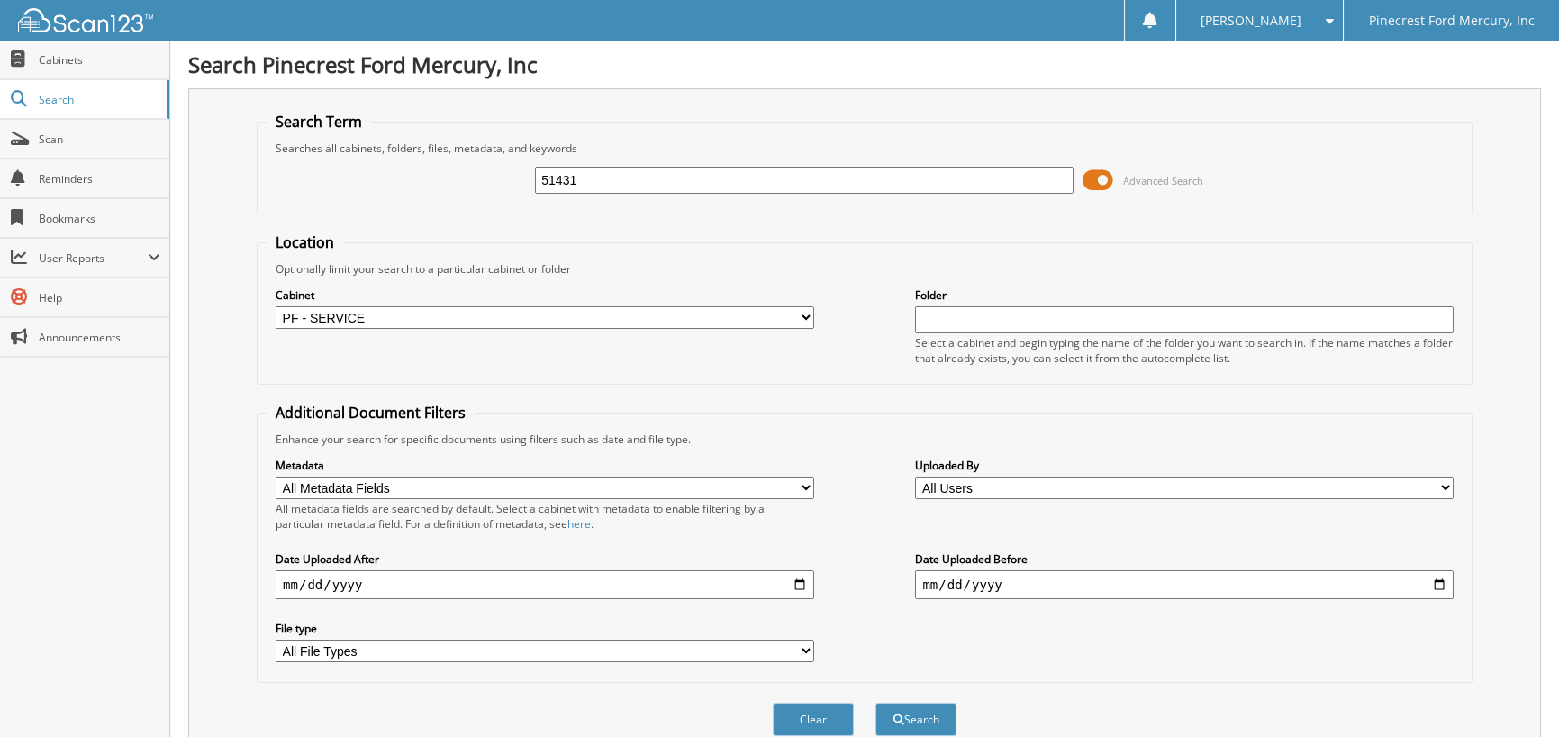
type input "51431"
click at [876, 703] on button "Search" at bounding box center [916, 719] width 81 height 33
click at [588, 183] on input "51431" at bounding box center [804, 180] width 539 height 27
type input "51433"
click at [876, 703] on button "Search" at bounding box center [916, 719] width 81 height 33
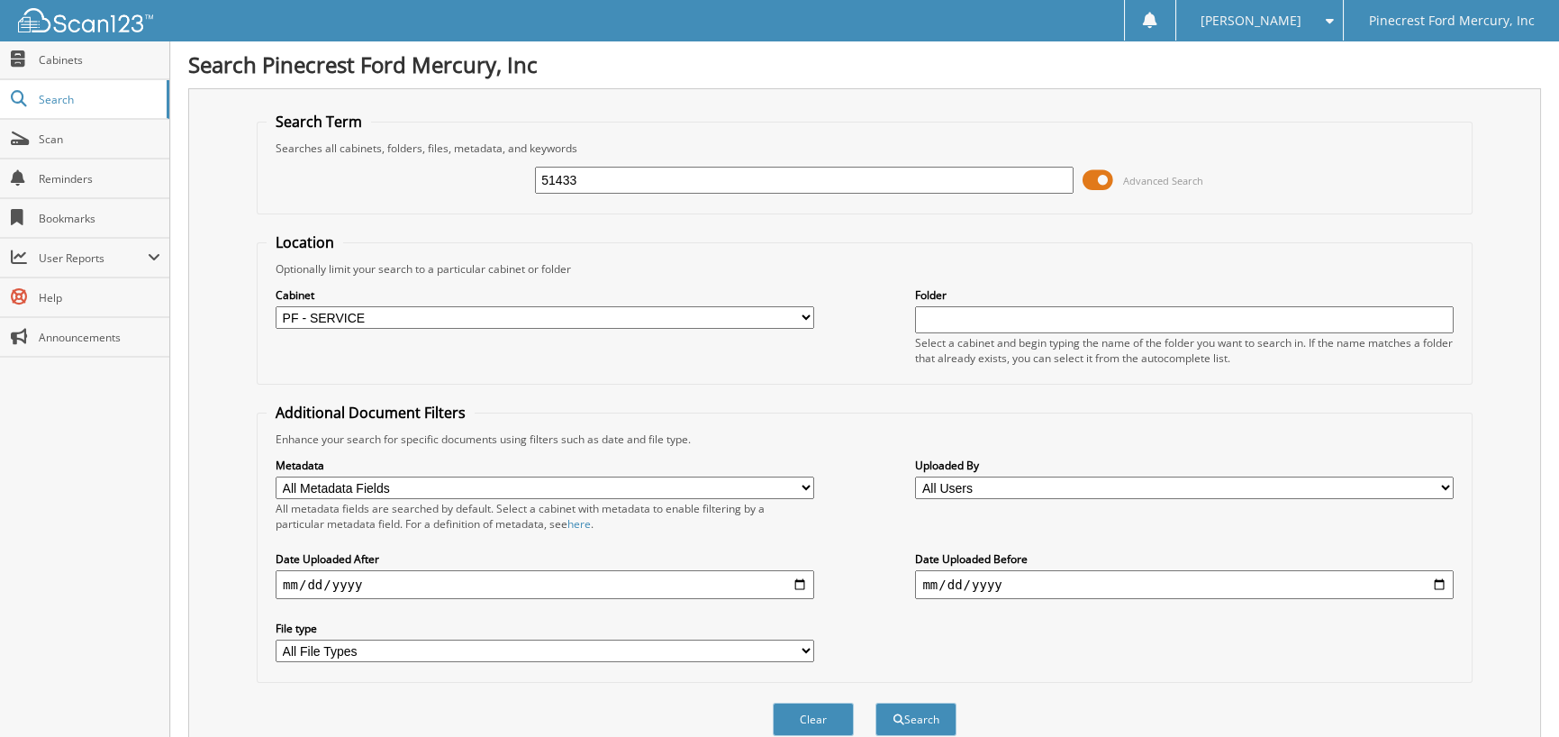
click at [577, 177] on input "51433" at bounding box center [804, 180] width 539 height 27
type input "51434"
click at [876, 703] on button "Search" at bounding box center [916, 719] width 81 height 33
click at [612, 175] on input "51434" at bounding box center [804, 180] width 539 height 27
type input "51435"
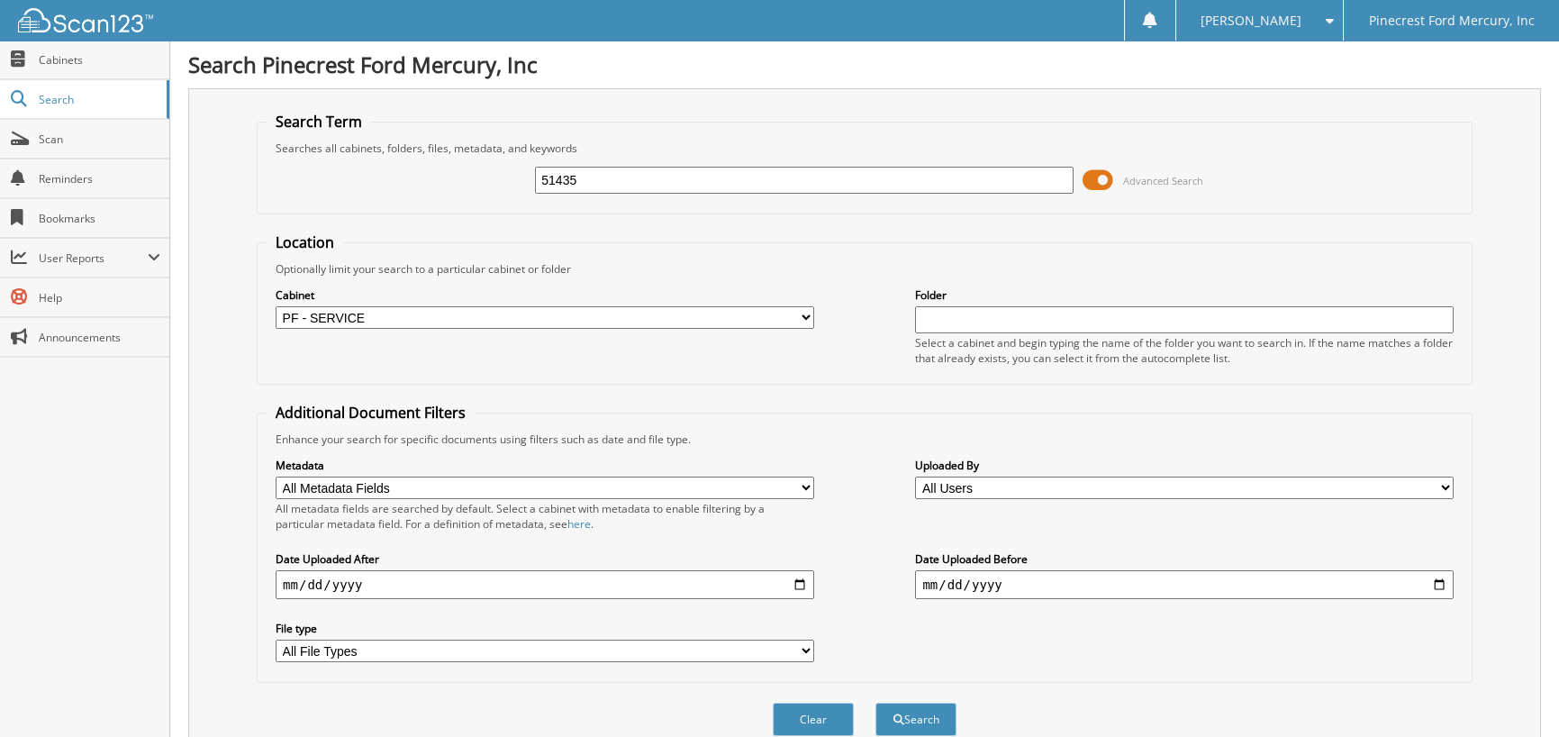
click at [876, 703] on button "Search" at bounding box center [916, 719] width 81 height 33
click at [601, 175] on input "51435" at bounding box center [804, 180] width 539 height 27
type input "51437"
click at [876, 703] on button "Search" at bounding box center [916, 719] width 81 height 33
drag, startPoint x: 595, startPoint y: 194, endPoint x: 595, endPoint y: 185, distance: 9.1
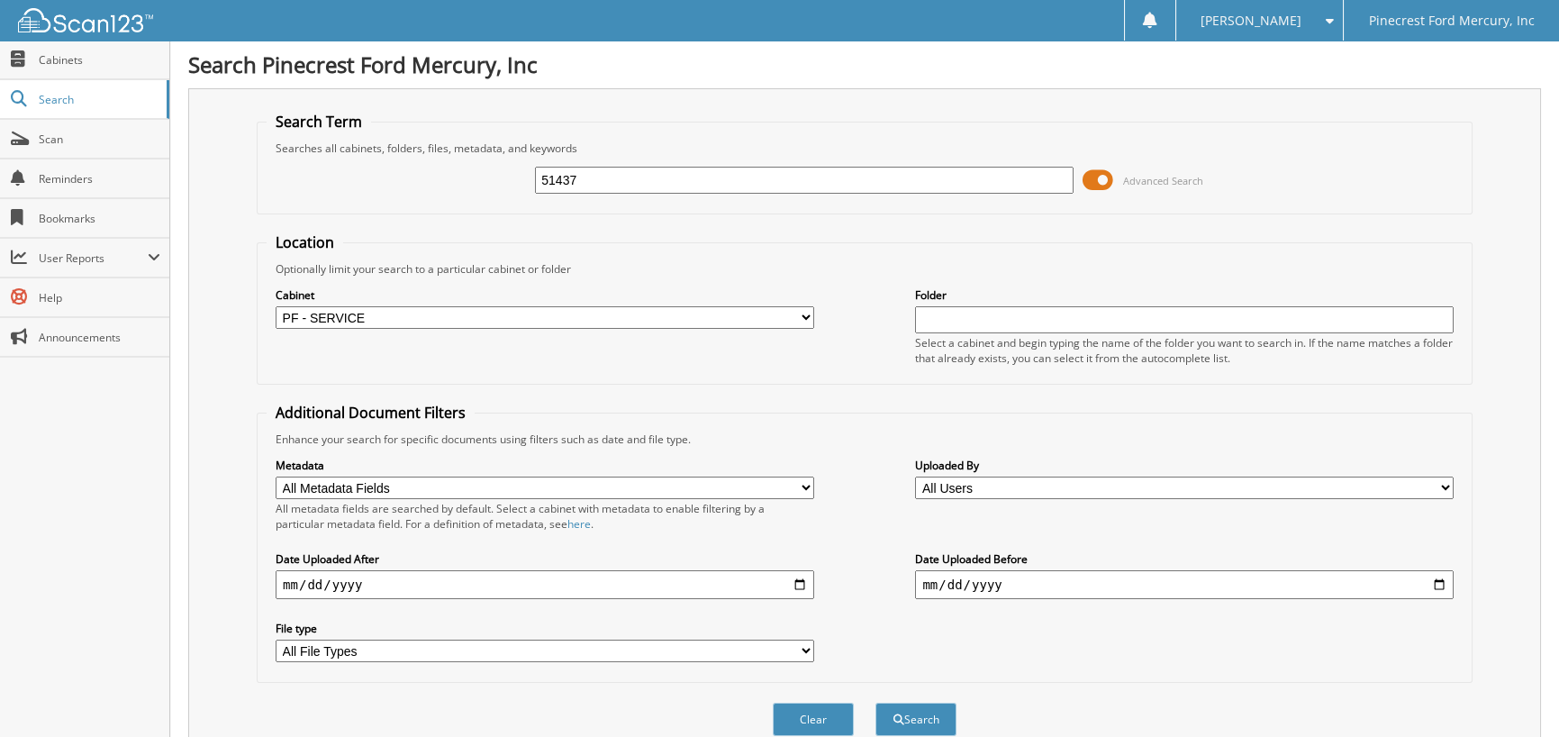
click at [595, 186] on div "51437" at bounding box center [804, 180] width 539 height 31
click at [595, 183] on input "51437" at bounding box center [804, 180] width 539 height 27
type input "51438"
click at [876, 703] on button "Search" at bounding box center [916, 719] width 81 height 33
drag, startPoint x: 598, startPoint y: 182, endPoint x: 214, endPoint y: 152, distance: 384.9
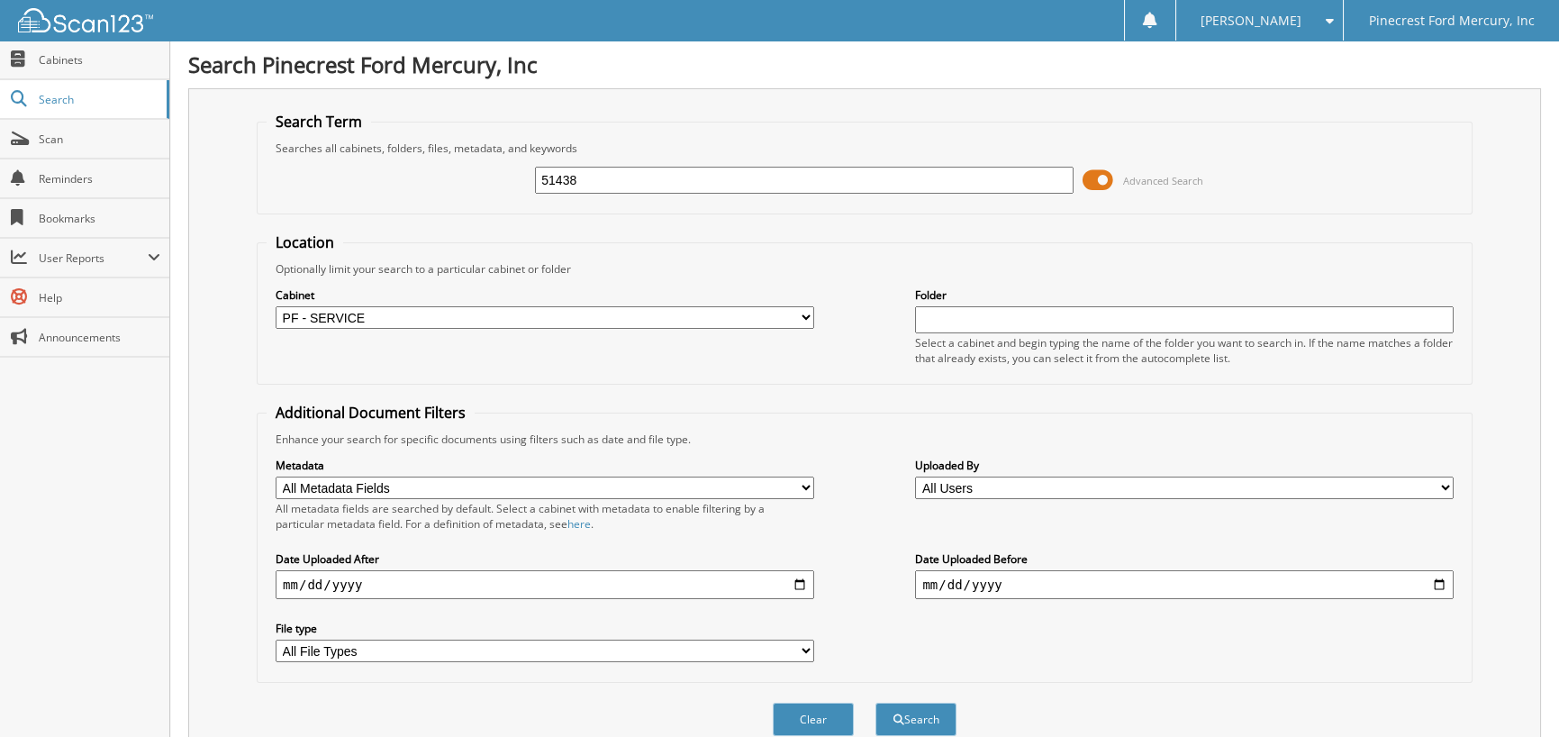
click at [324, 178] on div "51438 Advanced Search" at bounding box center [865, 180] width 1196 height 49
type input "31066"
click at [876, 703] on button "Search" at bounding box center [916, 719] width 81 height 33
click at [797, 307] on select "All Cabinets PF - ACCOUNTING PF - BODY SHOP PF - CHECKS PF - FINANCE AND INSURA…" at bounding box center [545, 317] width 539 height 23
select select "11260"
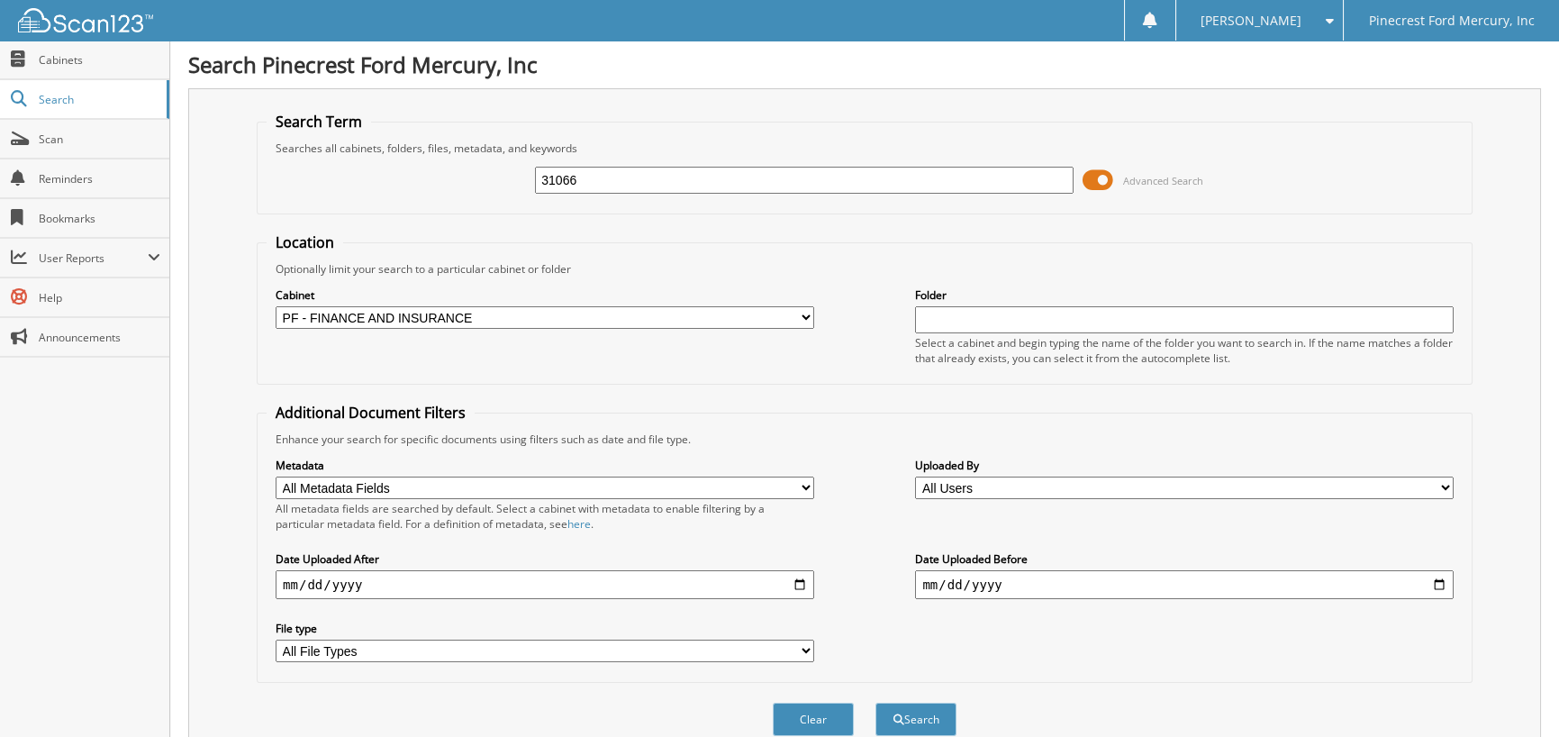
click at [276, 306] on select "All Cabinets PF - ACCOUNTING PF - BODY SHOP PF - CHECKS PF - FINANCE AND INSURA…" at bounding box center [545, 317] width 539 height 23
click at [919, 713] on button "Search" at bounding box center [916, 719] width 81 height 33
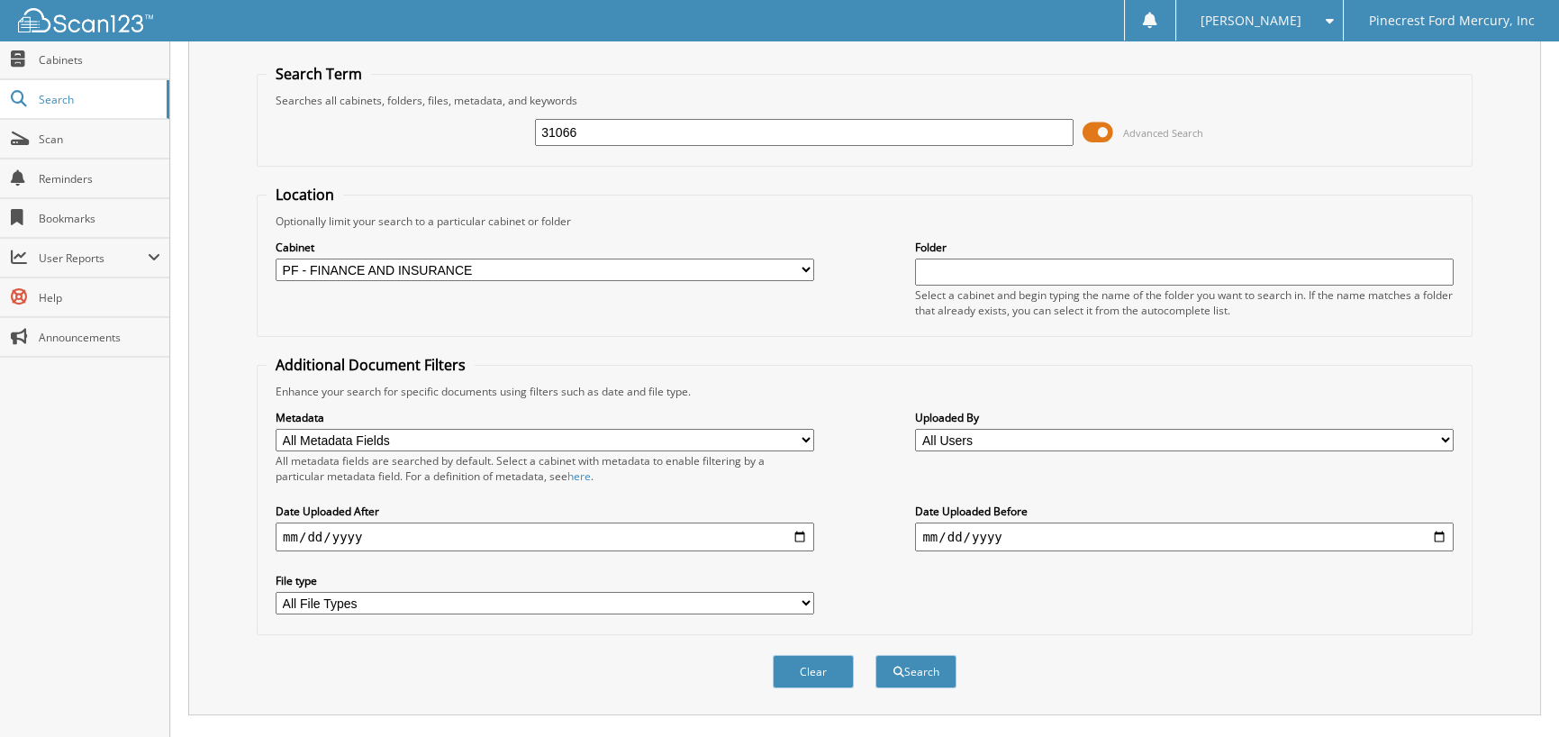
scroll to position [90, 0]
